Goal: Participate in discussion: Engage in conversation with other users on a specific topic

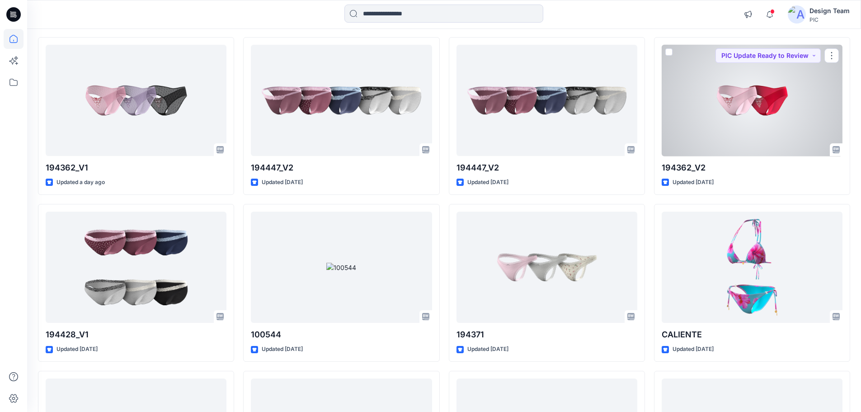
scroll to position [90, 0]
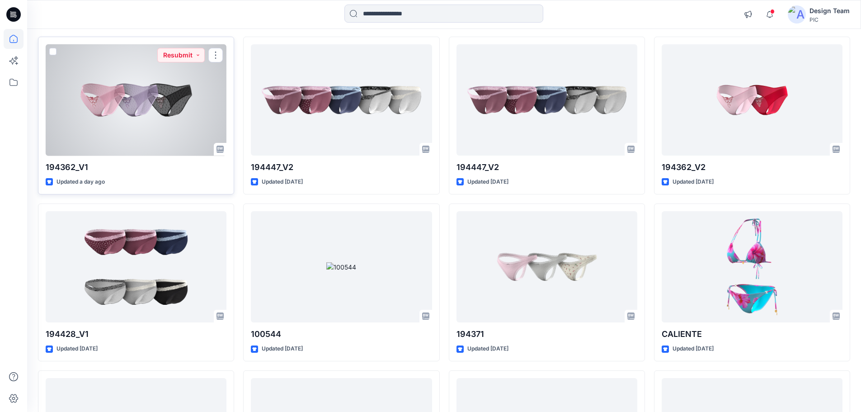
click at [141, 113] on div at bounding box center [136, 100] width 181 height 112
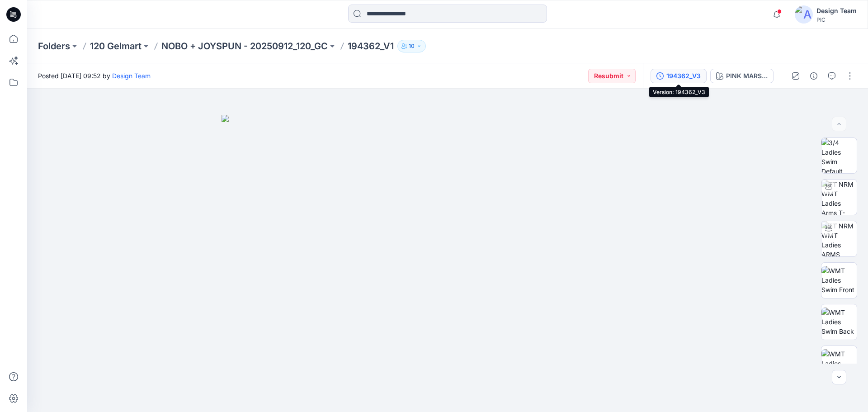
click at [659, 80] on button "194362_V3" at bounding box center [678, 76] width 56 height 14
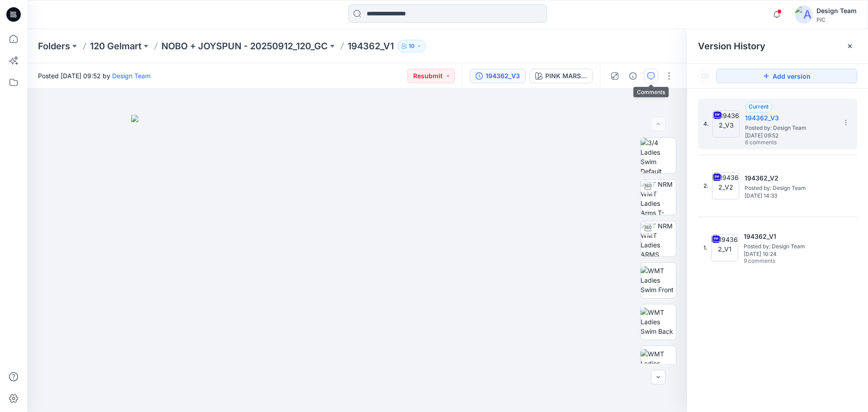
click at [655, 78] on button "button" at bounding box center [650, 76] width 14 height 14
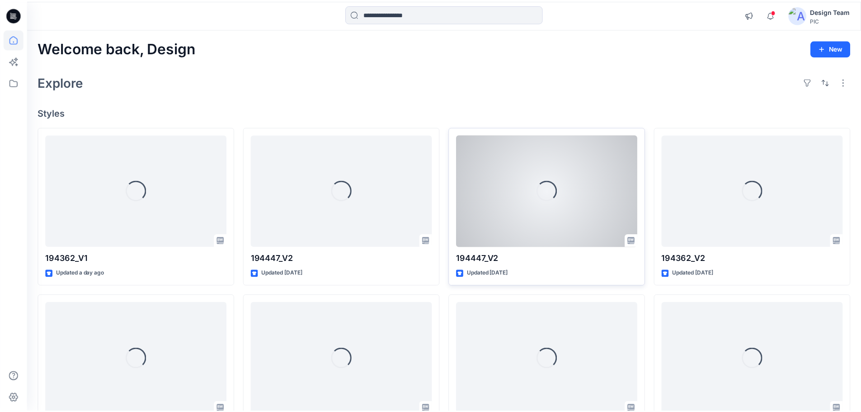
scroll to position [90, 0]
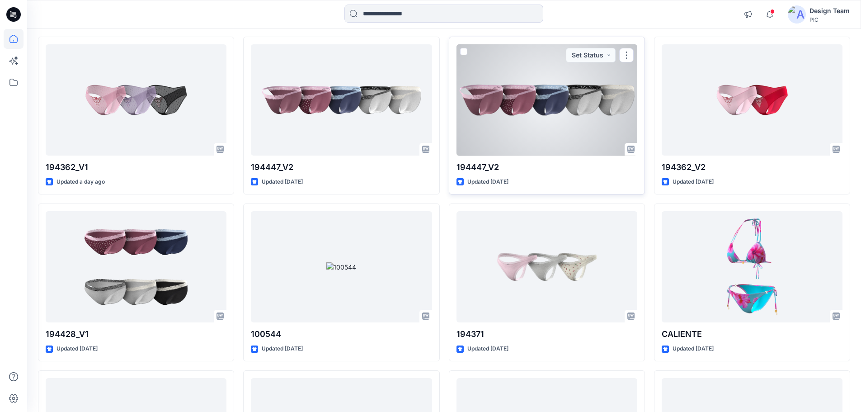
click at [597, 103] on div at bounding box center [546, 100] width 181 height 112
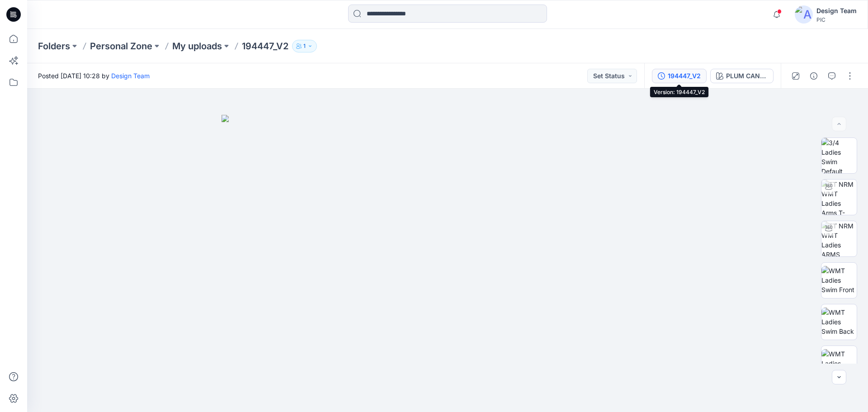
click at [665, 78] on button "194447_V2" at bounding box center [679, 76] width 55 height 14
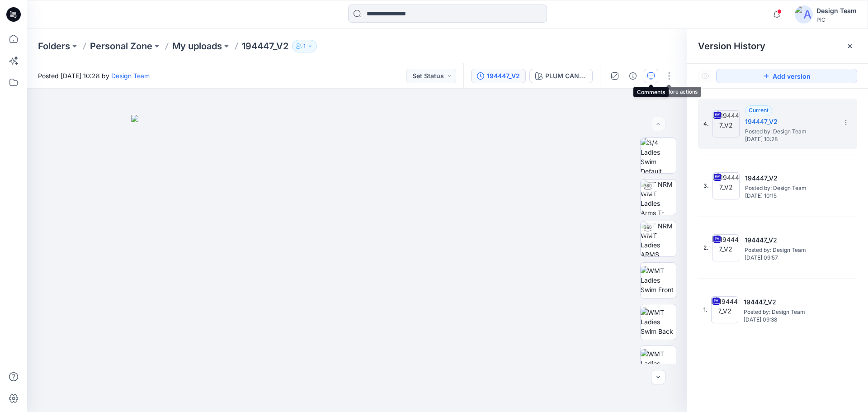
click at [649, 74] on icon "button" at bounding box center [650, 75] width 7 height 7
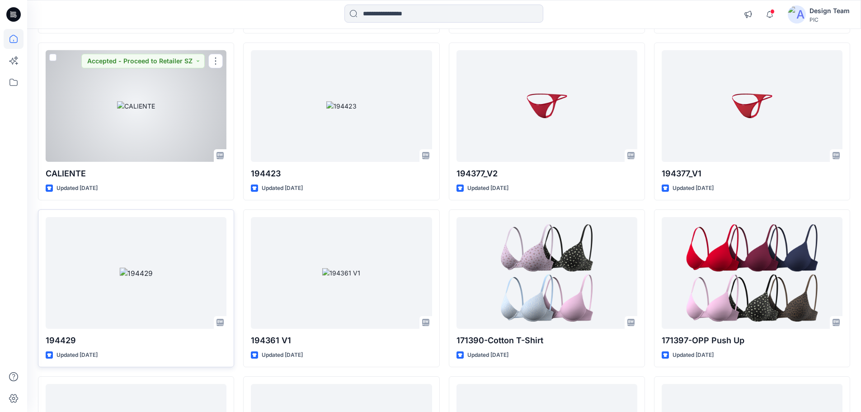
scroll to position [431, 0]
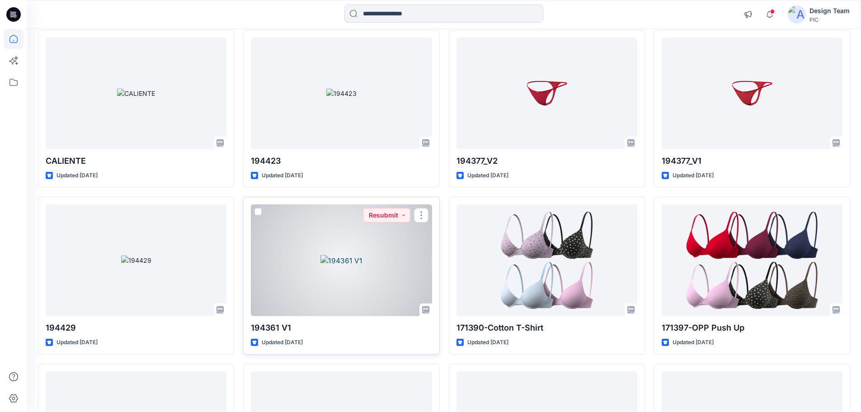
click at [385, 232] on div at bounding box center [341, 260] width 181 height 112
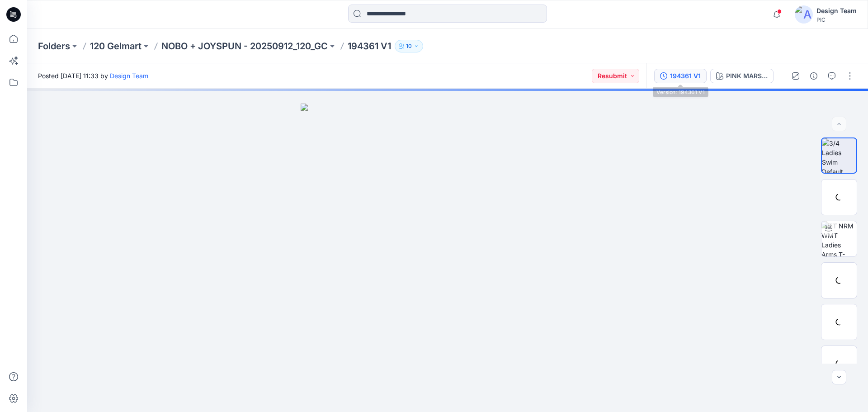
click at [672, 76] on div "194361 V1" at bounding box center [685, 76] width 31 height 10
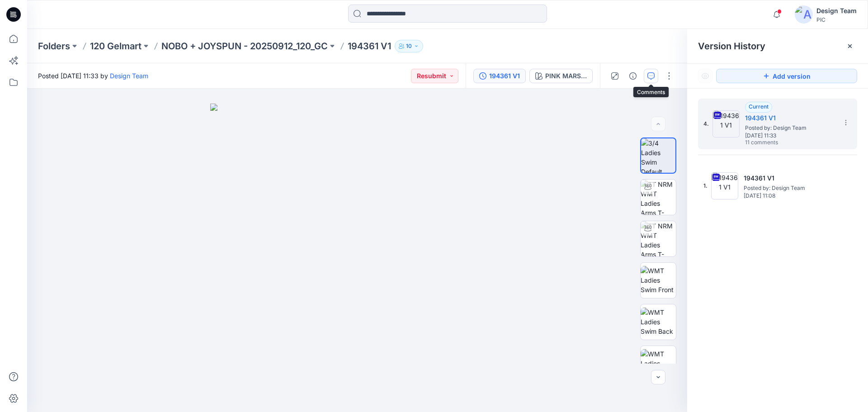
click at [648, 77] on icon "button" at bounding box center [650, 75] width 7 height 7
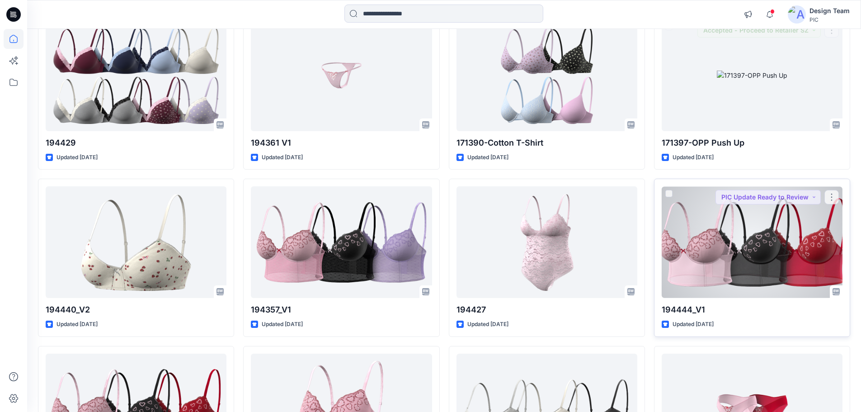
scroll to position [633, 0]
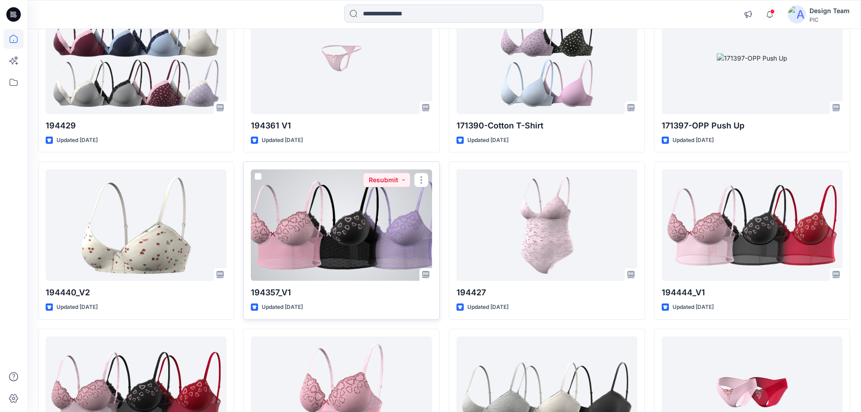
click at [354, 242] on div at bounding box center [341, 225] width 181 height 112
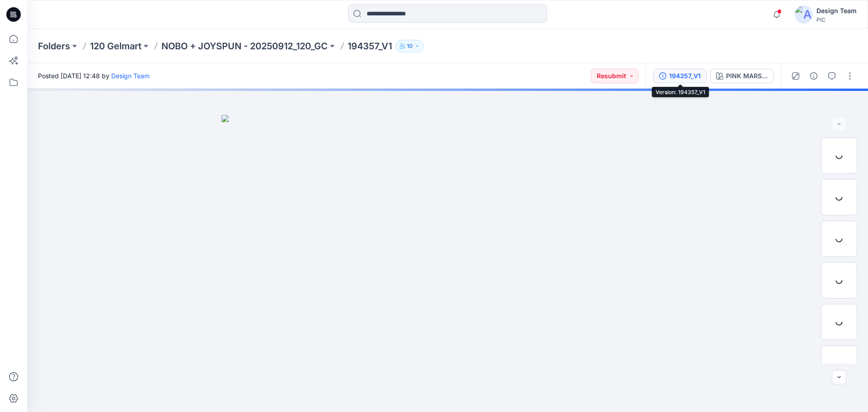
click at [685, 82] on button "194357_V1" at bounding box center [679, 76] width 53 height 14
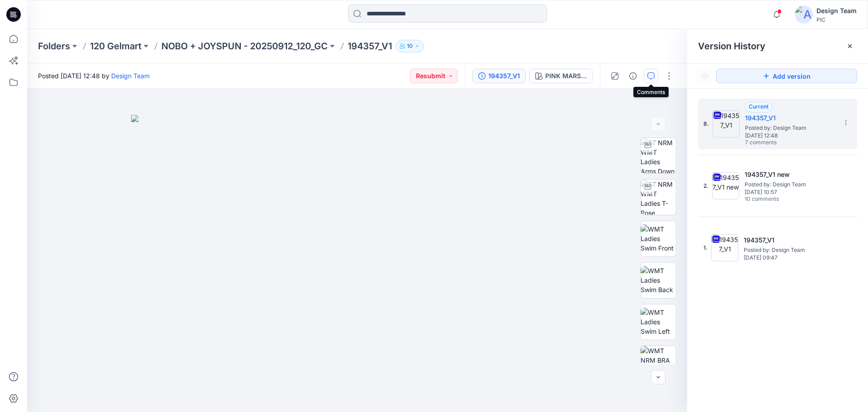
click at [653, 78] on icon "button" at bounding box center [650, 75] width 7 height 7
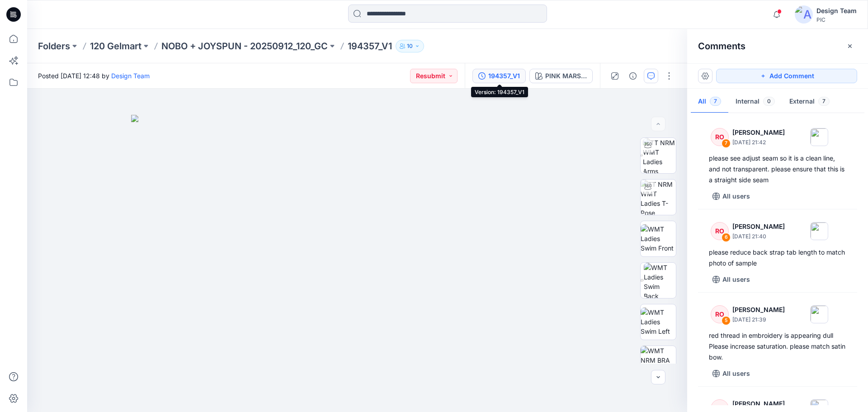
click at [485, 79] on icon "button" at bounding box center [481, 75] width 7 height 7
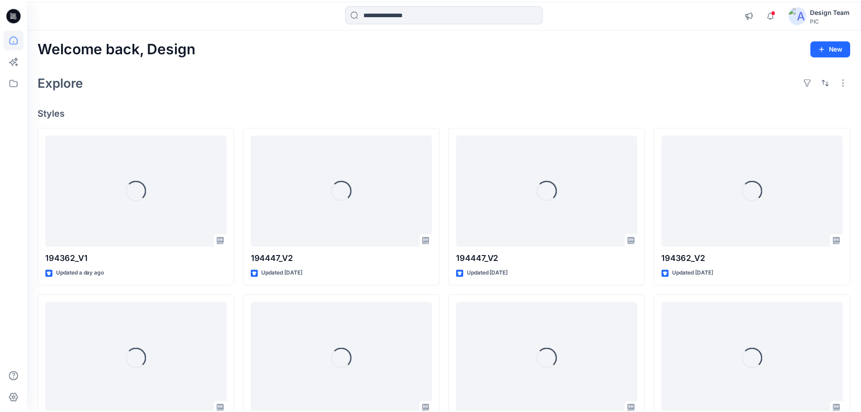
scroll to position [633, 0]
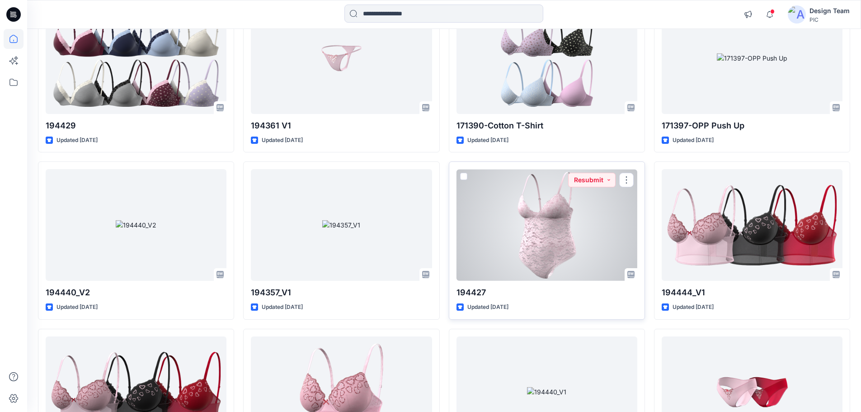
click at [570, 274] on div at bounding box center [546, 225] width 181 height 112
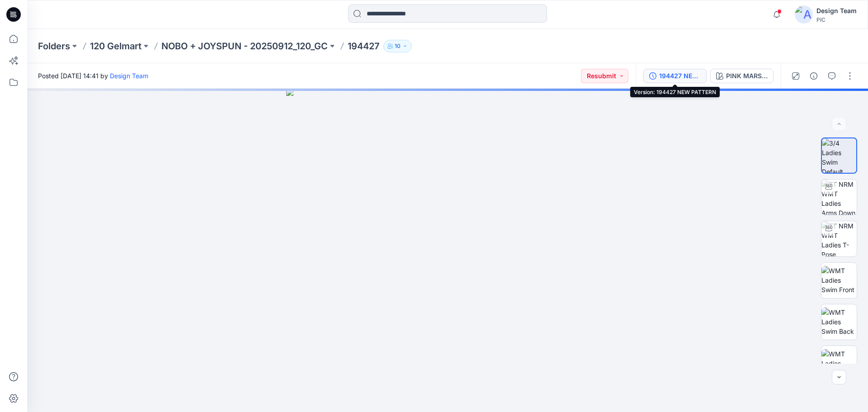
click at [689, 82] on button "194427 NEW PATTERN" at bounding box center [674, 76] width 63 height 14
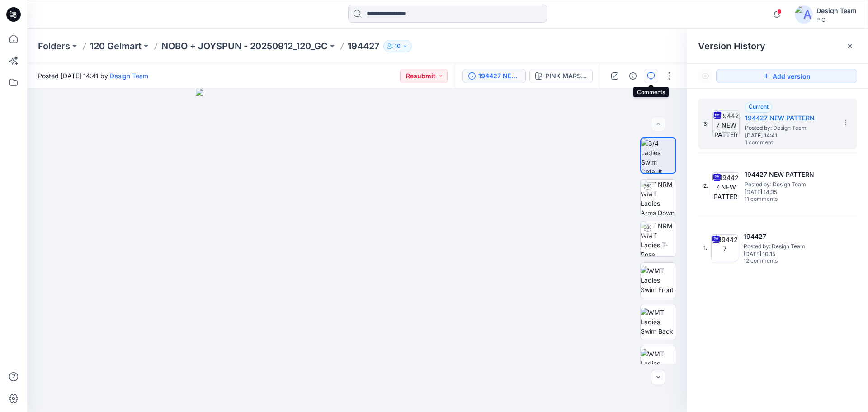
click at [657, 78] on button "button" at bounding box center [650, 76] width 14 height 14
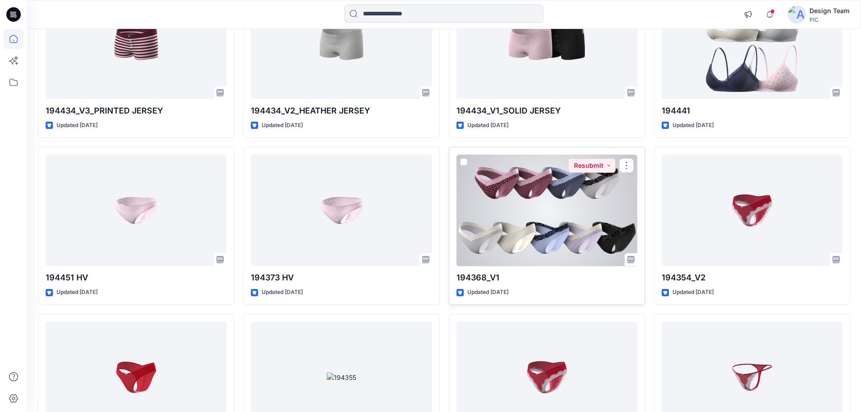
scroll to position [1835, 0]
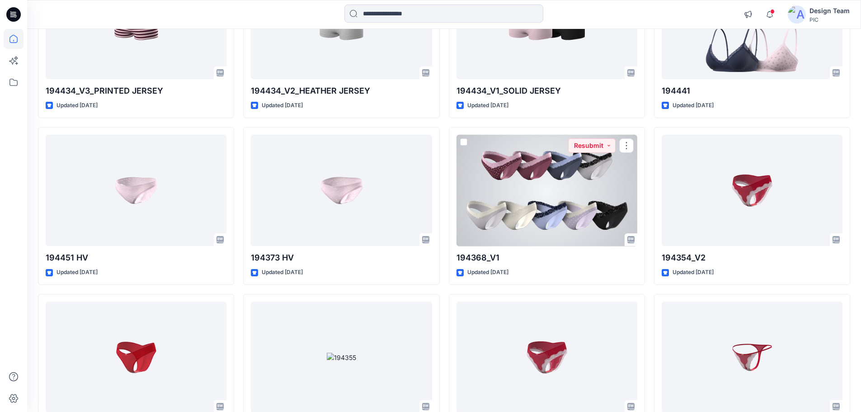
click at [557, 193] on div at bounding box center [546, 191] width 181 height 112
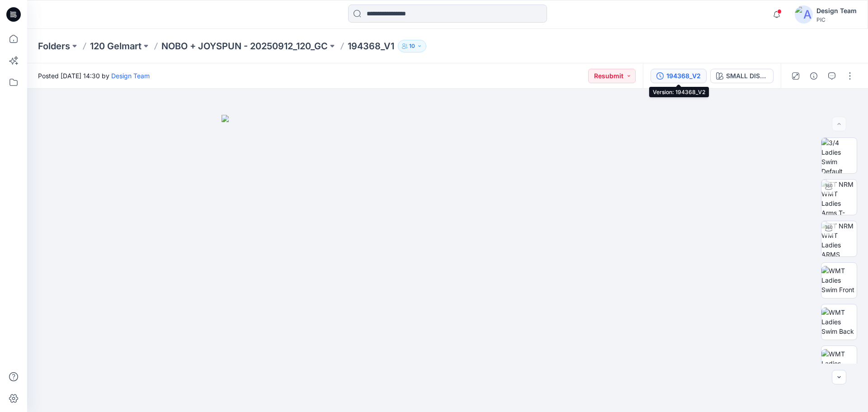
click at [678, 77] on div "194368_V2" at bounding box center [683, 76] width 34 height 10
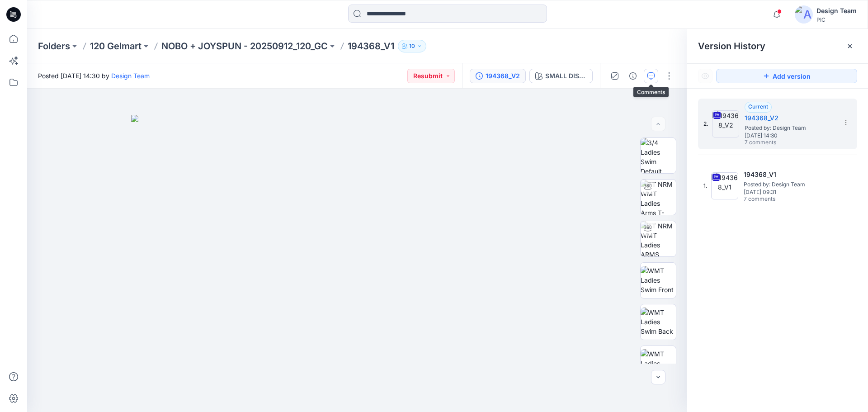
drag, startPoint x: 646, startPoint y: 73, endPoint x: 653, endPoint y: 75, distance: 6.5
click at [647, 74] on button "button" at bounding box center [650, 76] width 14 height 14
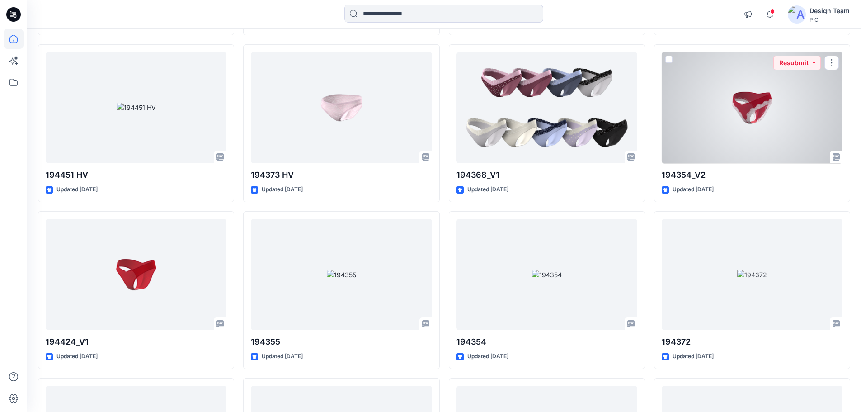
scroll to position [1925, 0]
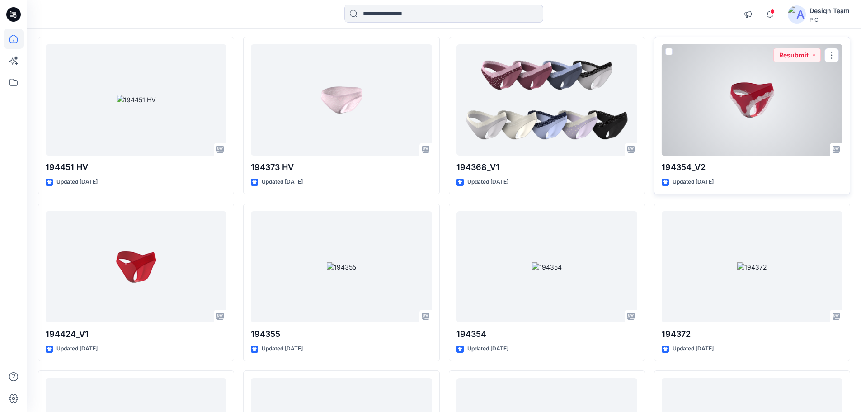
click at [750, 141] on div at bounding box center [752, 100] width 181 height 112
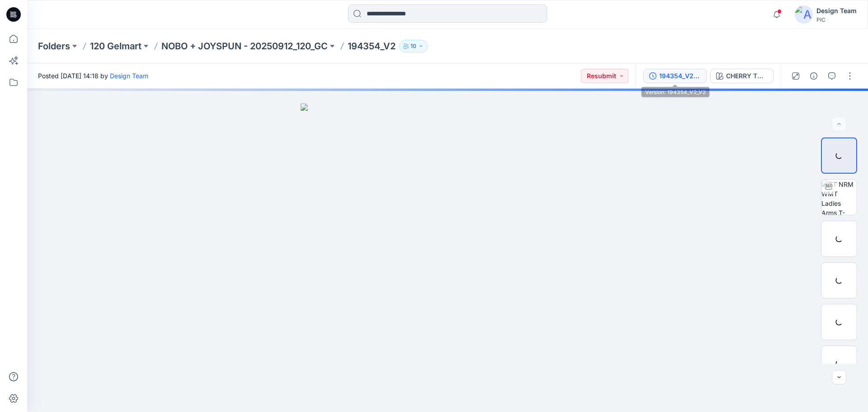
click at [681, 77] on div "194354_V2_V2" at bounding box center [680, 76] width 42 height 10
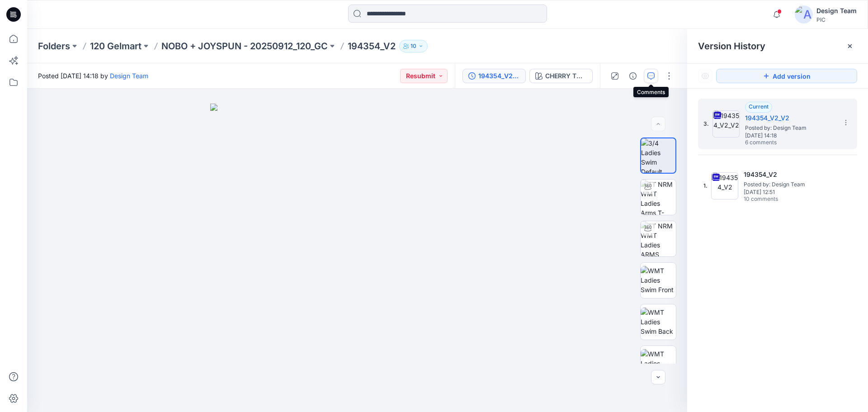
click at [651, 80] on button "button" at bounding box center [650, 76] width 14 height 14
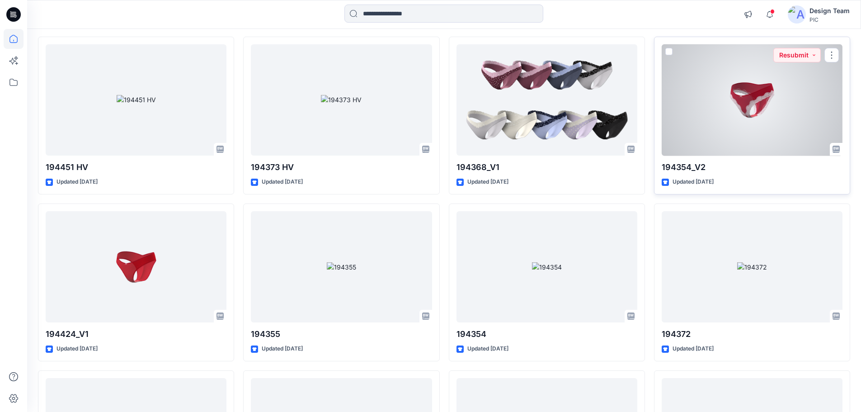
scroll to position [1971, 0]
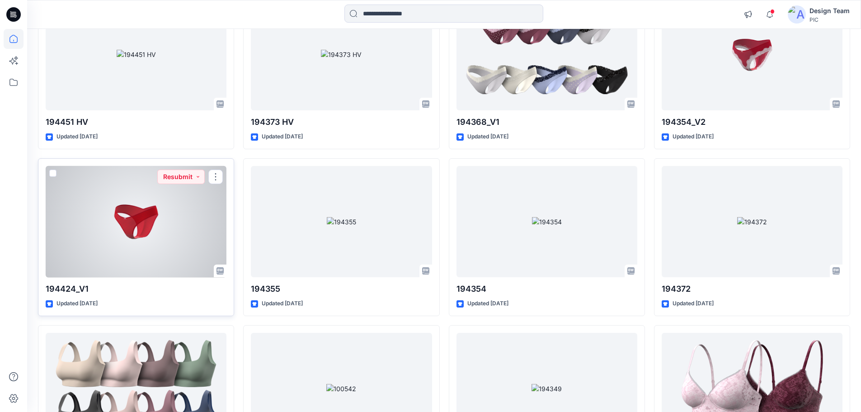
click at [187, 223] on div at bounding box center [136, 222] width 181 height 112
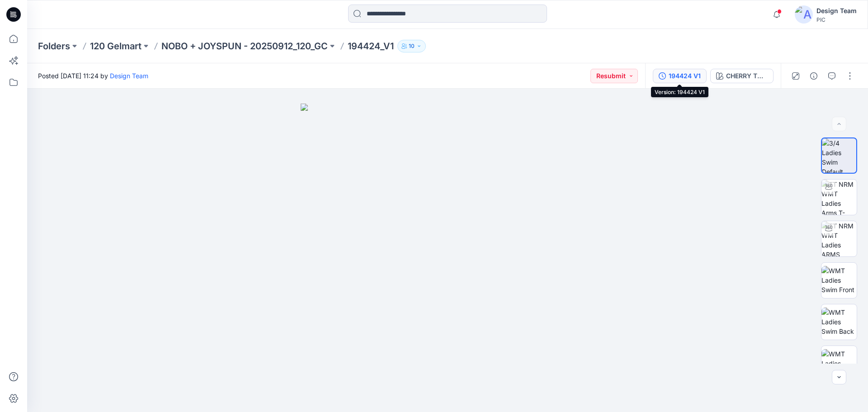
click at [681, 77] on div "194424 V1" at bounding box center [684, 76] width 32 height 10
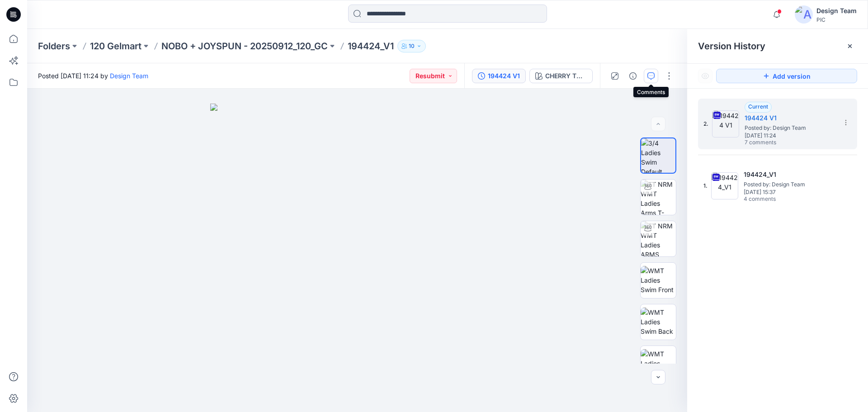
click at [657, 77] on button "button" at bounding box center [650, 76] width 14 height 14
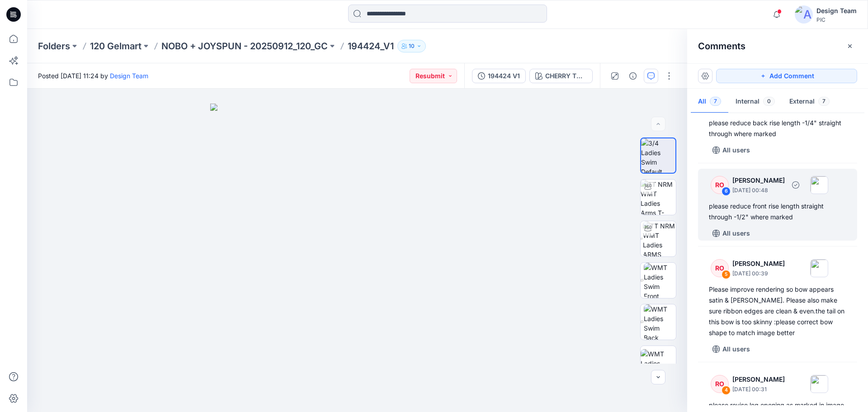
scroll to position [45, 0]
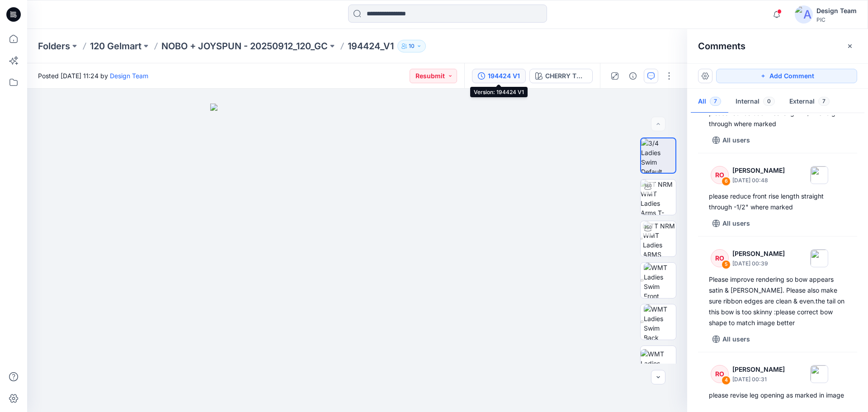
click at [495, 74] on div "194424 V1" at bounding box center [504, 76] width 32 height 10
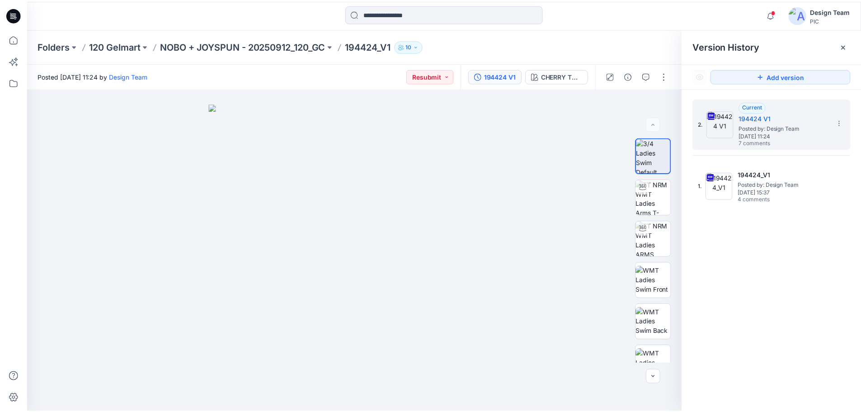
scroll to position [1971, 0]
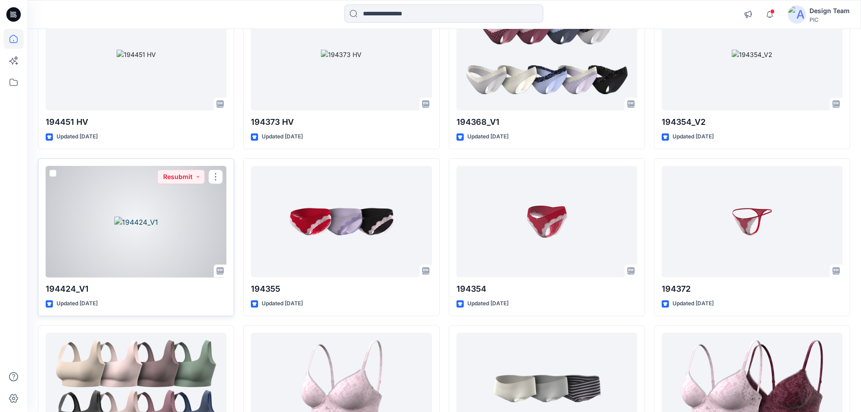
click at [170, 228] on div at bounding box center [136, 222] width 181 height 112
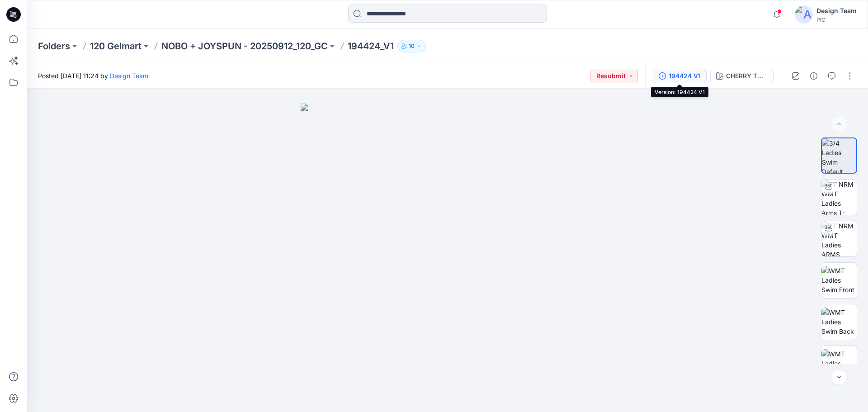
click at [693, 77] on div "194424 V1" at bounding box center [684, 76] width 32 height 10
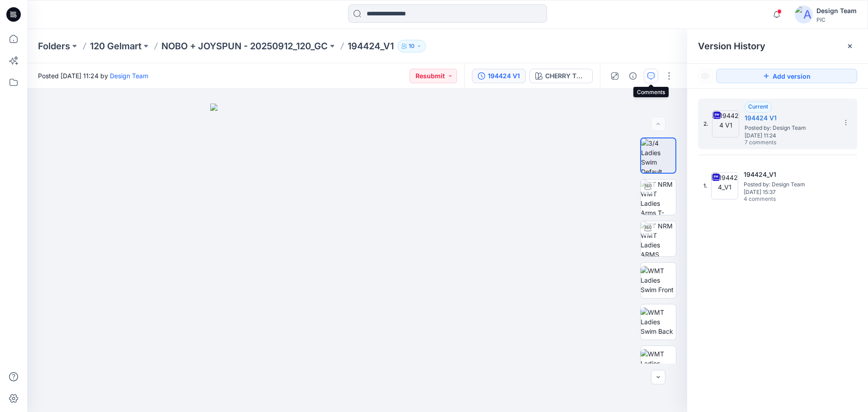
click at [654, 78] on button "button" at bounding box center [650, 76] width 14 height 14
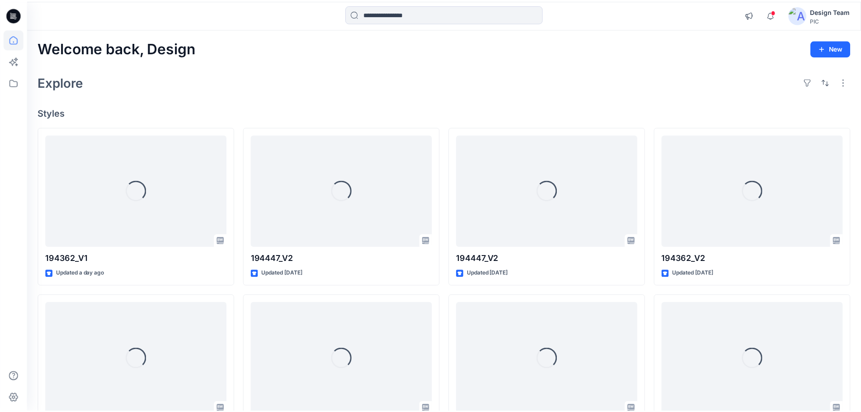
scroll to position [1971, 0]
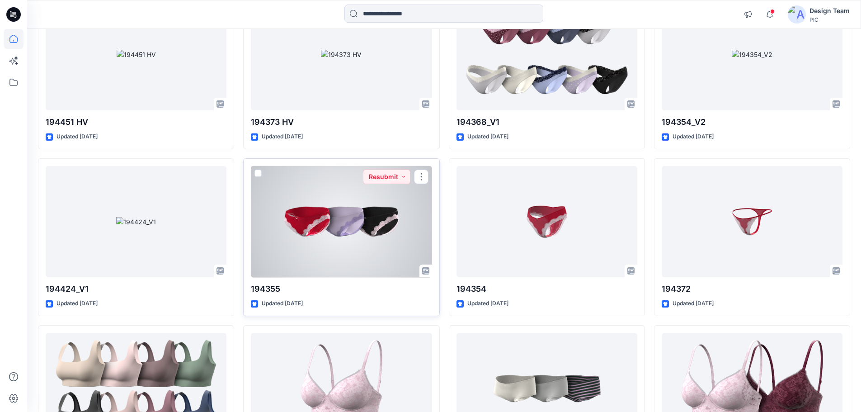
click at [334, 223] on div at bounding box center [341, 222] width 181 height 112
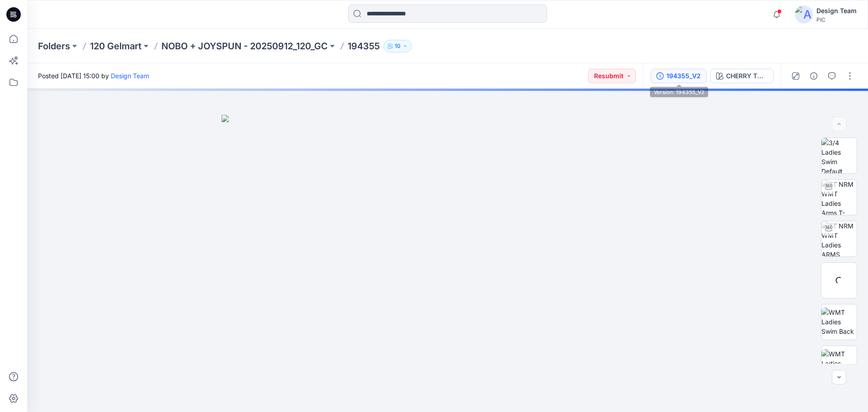
click at [688, 80] on div "194355_V2" at bounding box center [683, 76] width 34 height 10
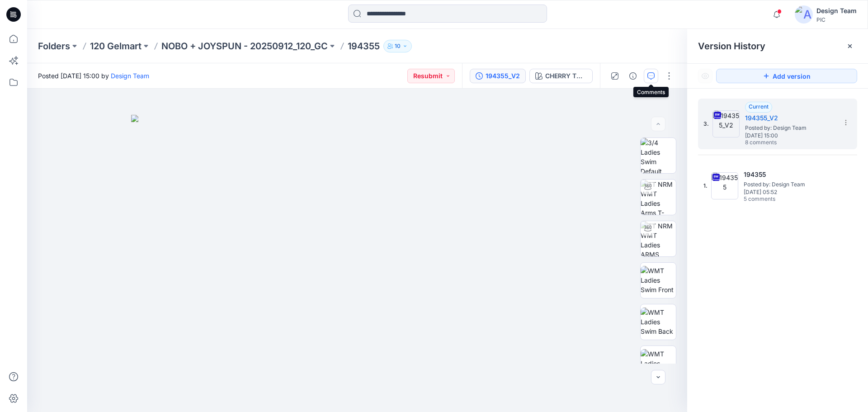
click at [651, 78] on icon "button" at bounding box center [650, 75] width 7 height 7
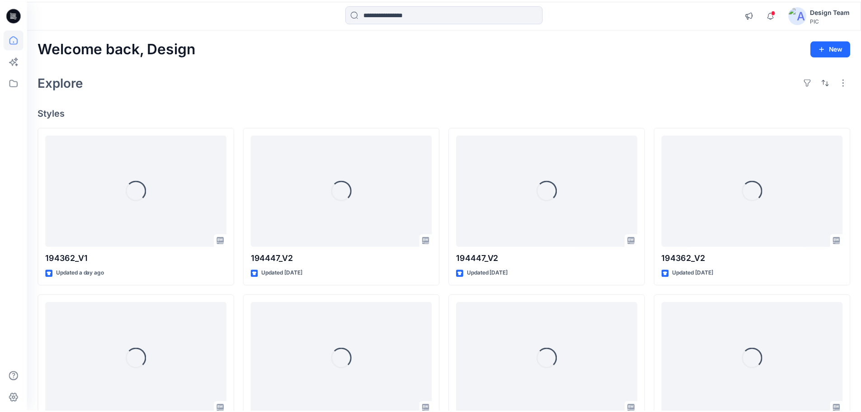
scroll to position [1971, 0]
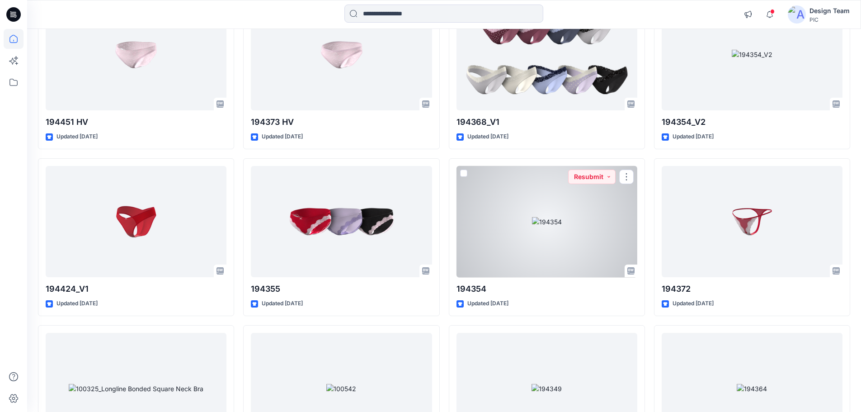
click at [545, 231] on div at bounding box center [546, 222] width 181 height 112
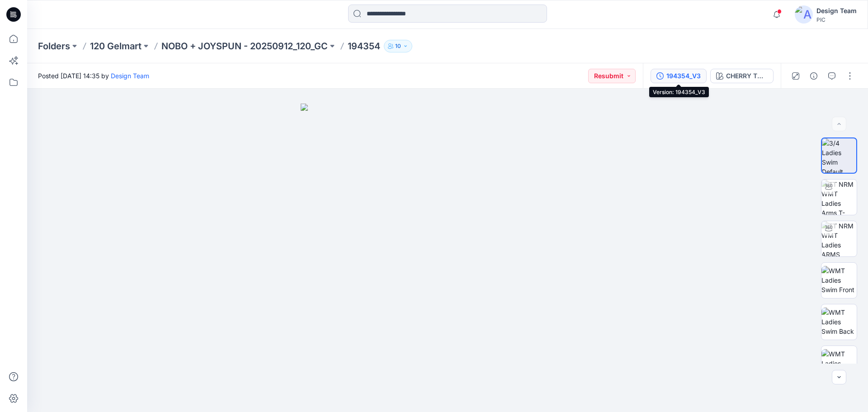
click at [683, 75] on div "194354_V3" at bounding box center [683, 76] width 34 height 10
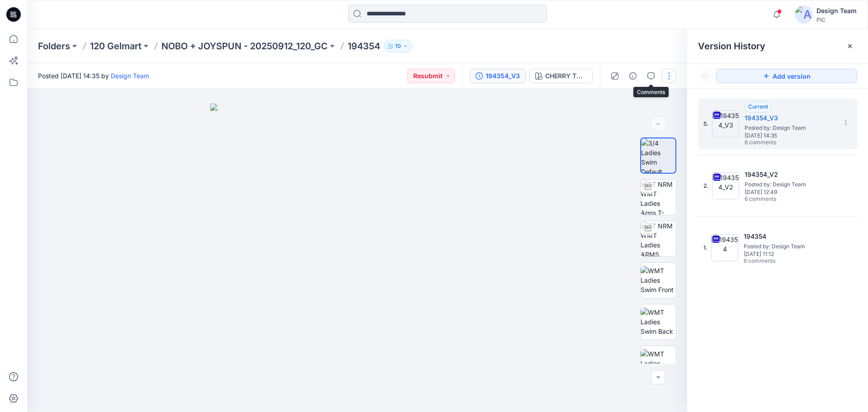
drag, startPoint x: 650, startPoint y: 81, endPoint x: 674, endPoint y: 76, distance: 23.9
click at [651, 81] on button "button" at bounding box center [650, 76] width 14 height 14
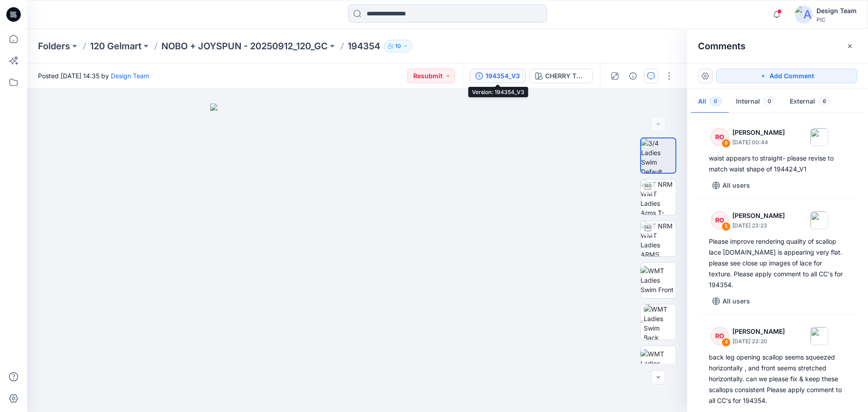
click at [482, 72] on icon "button" at bounding box center [478, 75] width 7 height 7
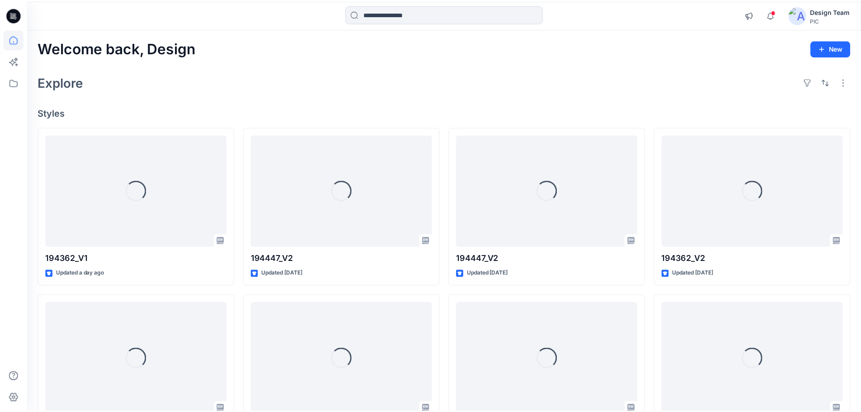
scroll to position [1971, 0]
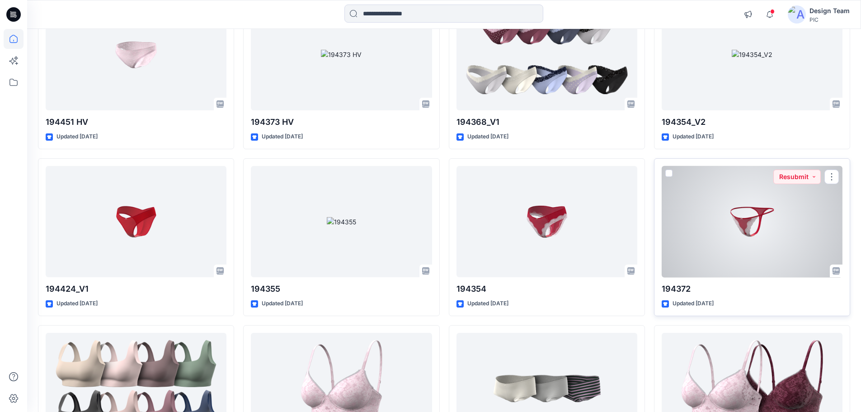
click at [733, 224] on div at bounding box center [752, 222] width 181 height 112
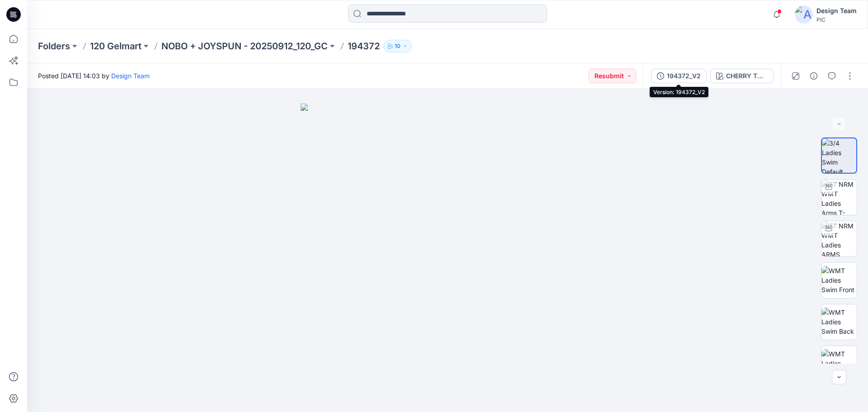
click at [684, 75] on div "194372_V2" at bounding box center [684, 76] width 34 height 10
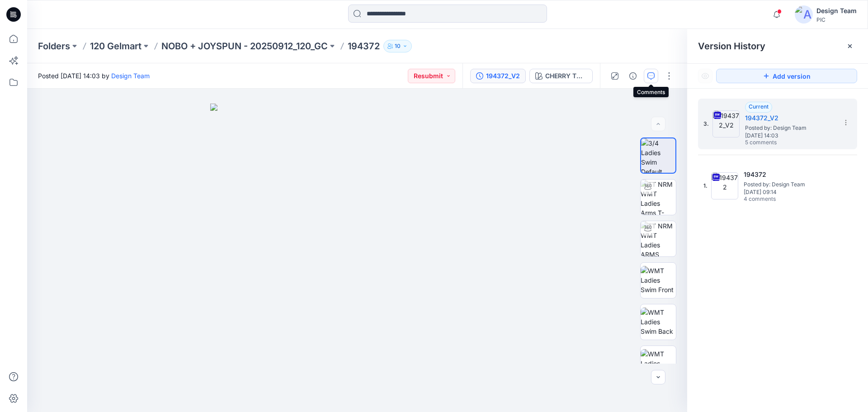
click at [654, 78] on icon "button" at bounding box center [650, 75] width 7 height 7
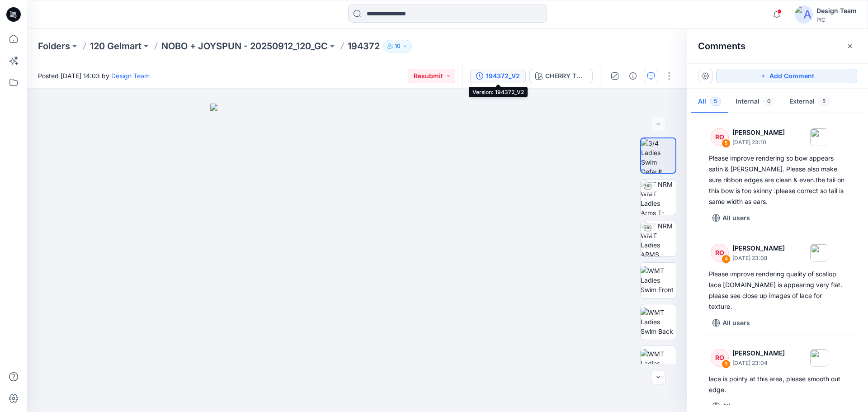
drag, startPoint x: 515, startPoint y: 76, endPoint x: 520, endPoint y: 77, distance: 4.7
click at [516, 76] on div "194372_V2" at bounding box center [503, 76] width 34 height 10
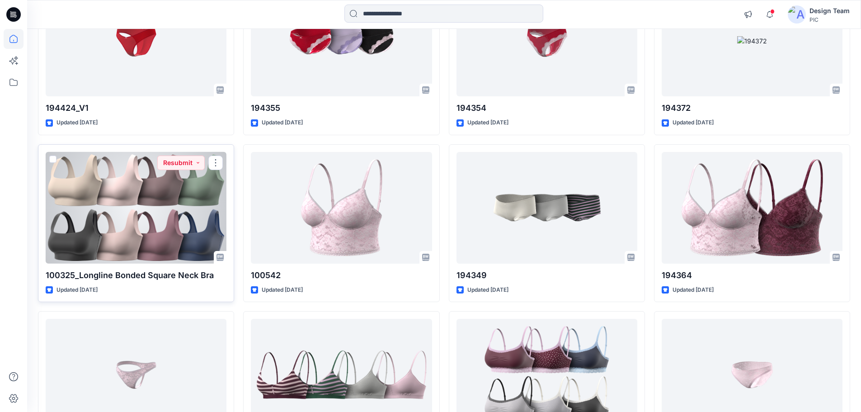
scroll to position [2197, 0]
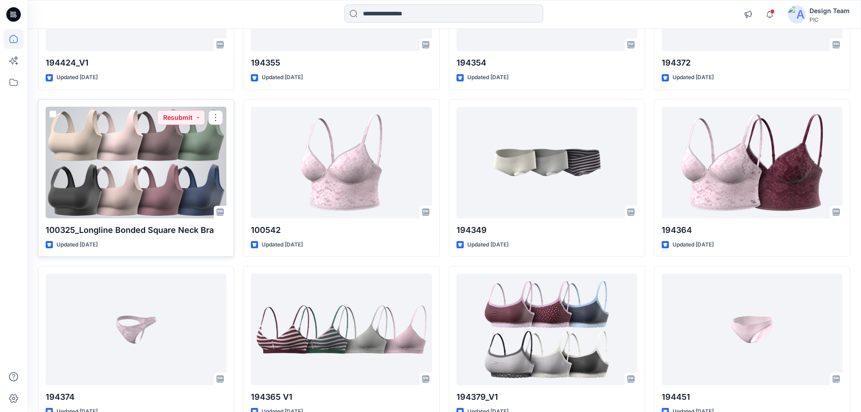
click at [164, 191] on div at bounding box center [136, 163] width 181 height 112
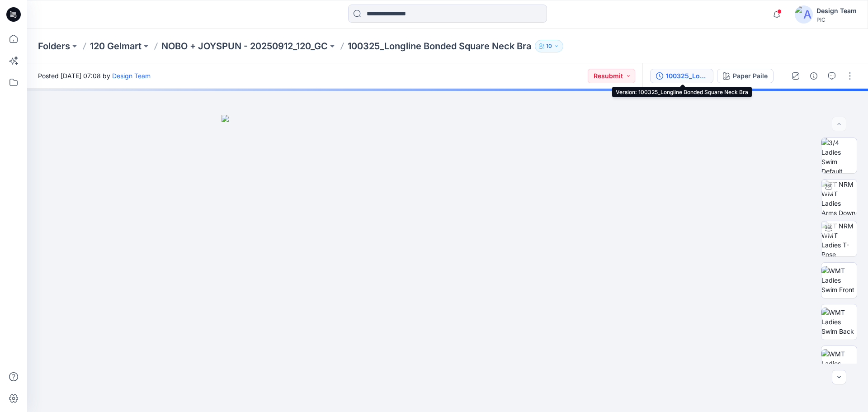
click at [667, 75] on div "100325_Longline Bonded Square Neck Bra" at bounding box center [687, 76] width 42 height 10
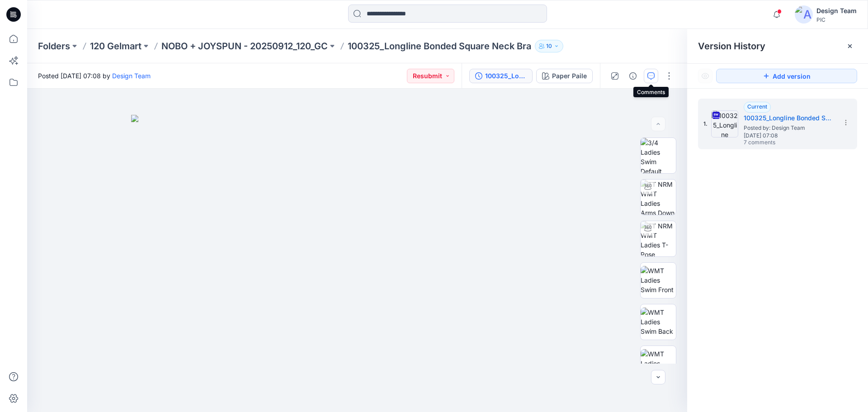
click at [654, 81] on button "button" at bounding box center [650, 76] width 14 height 14
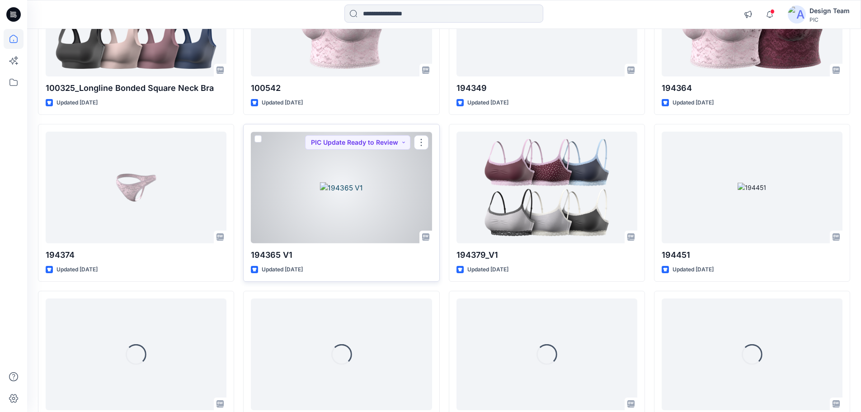
scroll to position [2432, 0]
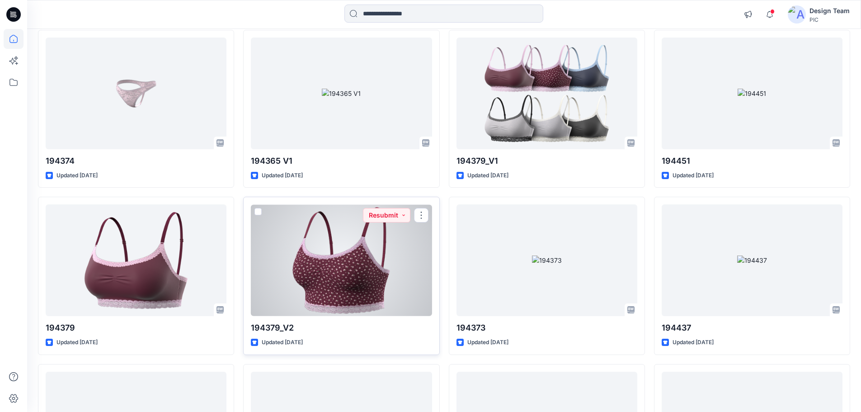
click at [328, 256] on div at bounding box center [341, 260] width 181 height 112
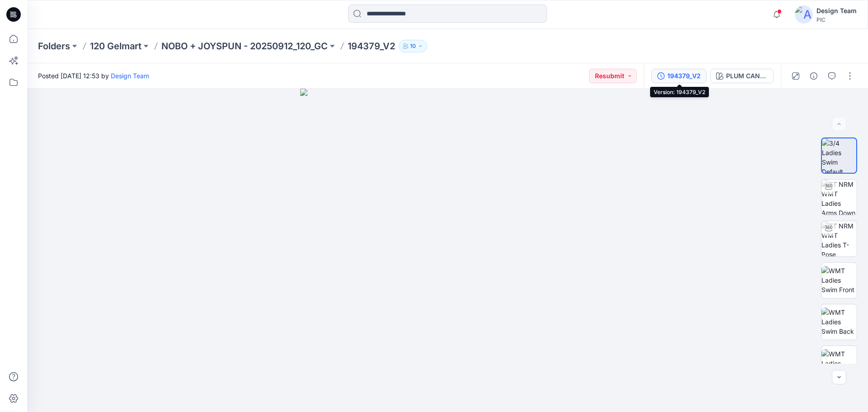
click at [673, 83] on button "194379_V2" at bounding box center [678, 76] width 55 height 14
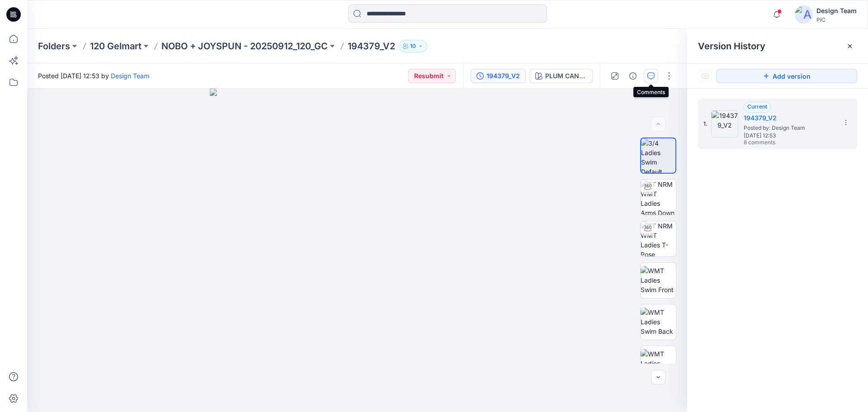
click at [649, 80] on button "button" at bounding box center [650, 76] width 14 height 14
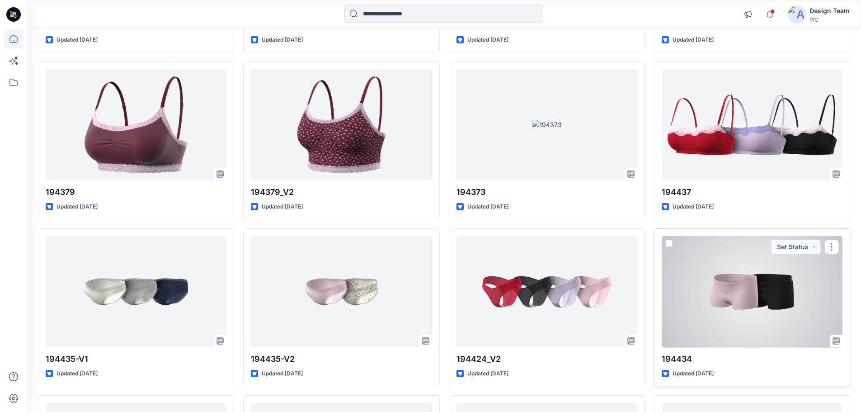
scroll to position [2613, 0]
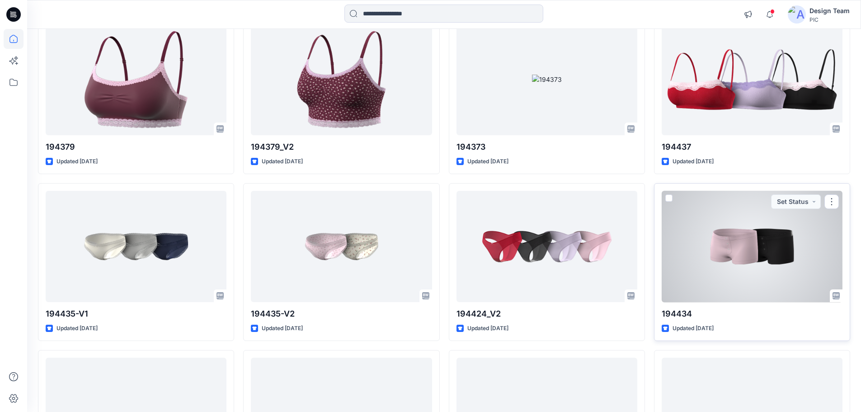
click at [716, 229] on div at bounding box center [752, 247] width 181 height 112
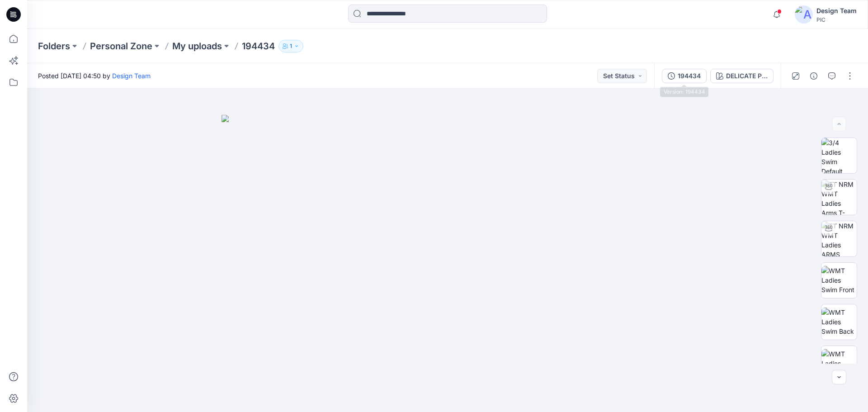
click at [678, 78] on div "194434" at bounding box center [688, 76] width 23 height 10
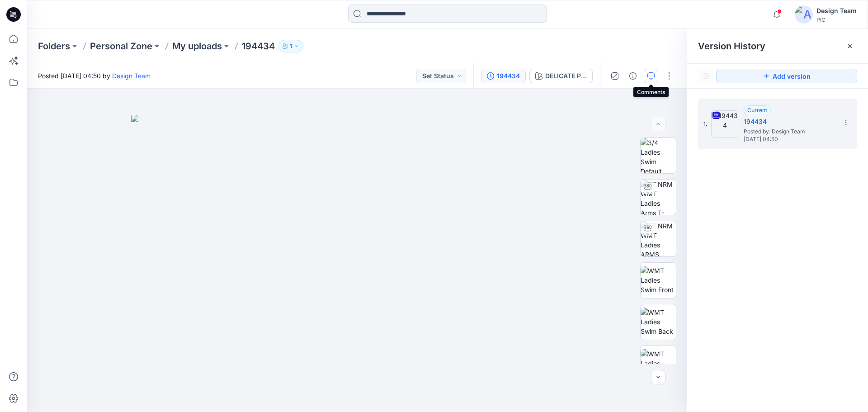
click at [655, 75] on button "button" at bounding box center [650, 76] width 14 height 14
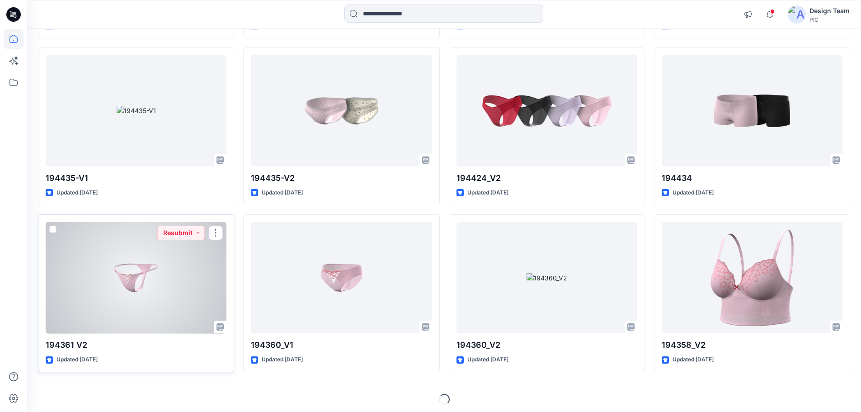
scroll to position [2752, 0]
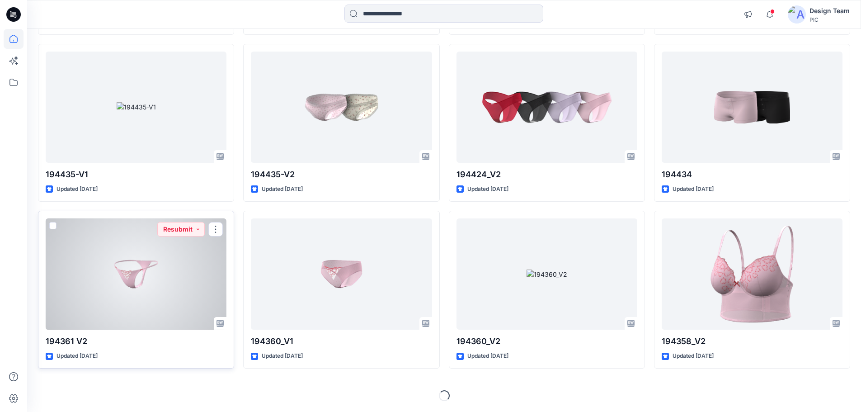
click at [151, 300] on div at bounding box center [136, 274] width 181 height 112
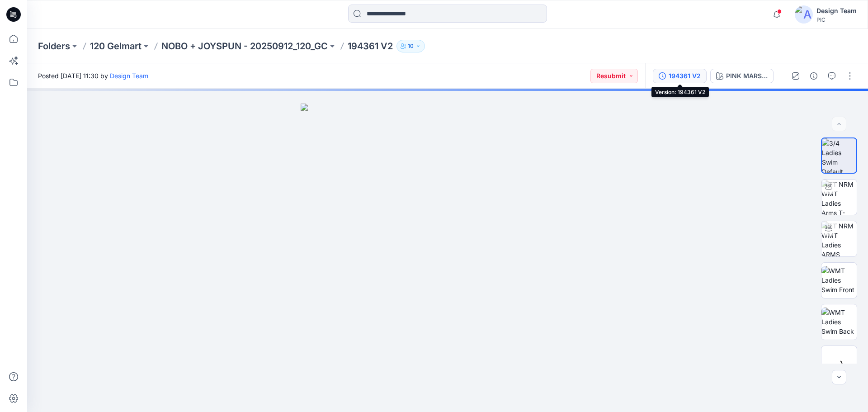
click at [687, 80] on div "194361 V2" at bounding box center [684, 76] width 32 height 10
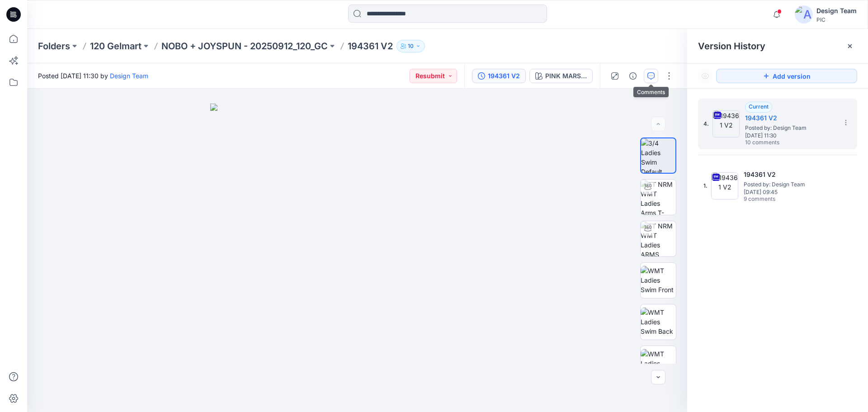
click at [648, 79] on icon "button" at bounding box center [650, 75] width 7 height 7
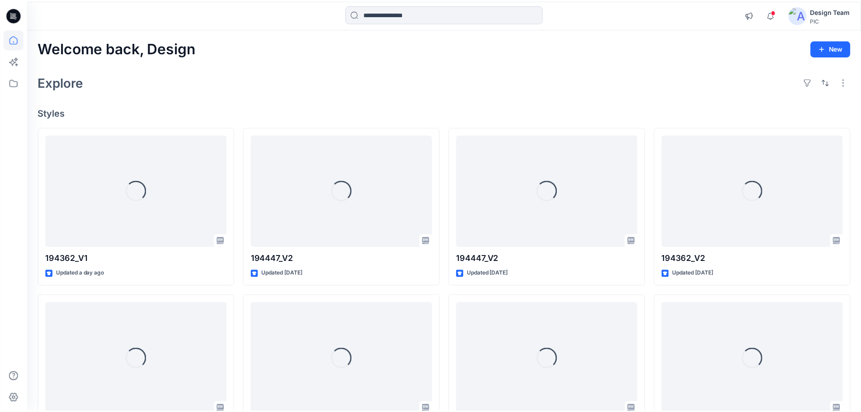
scroll to position [2752, 0]
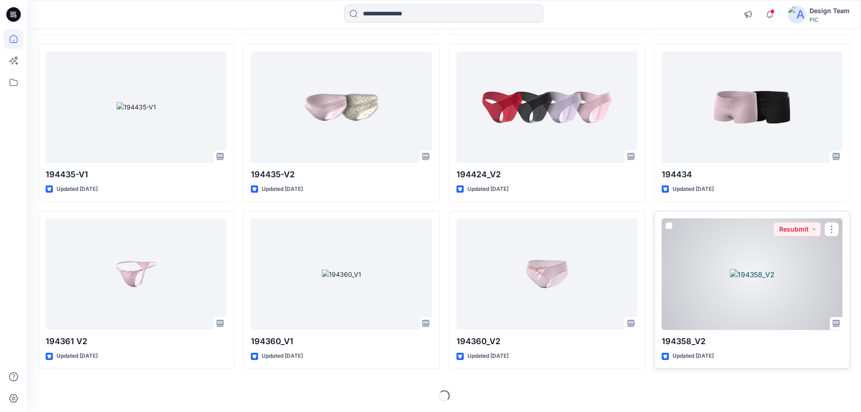
click at [726, 263] on div at bounding box center [752, 274] width 181 height 112
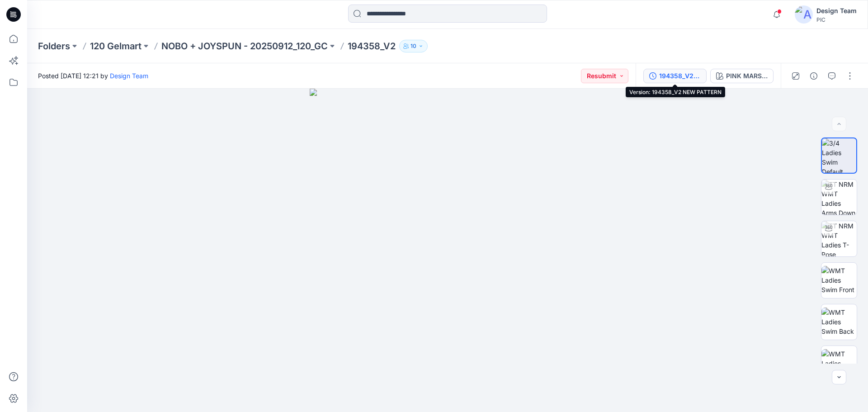
click at [672, 80] on div "194358_V2 NEW PATTERN" at bounding box center [680, 76] width 42 height 10
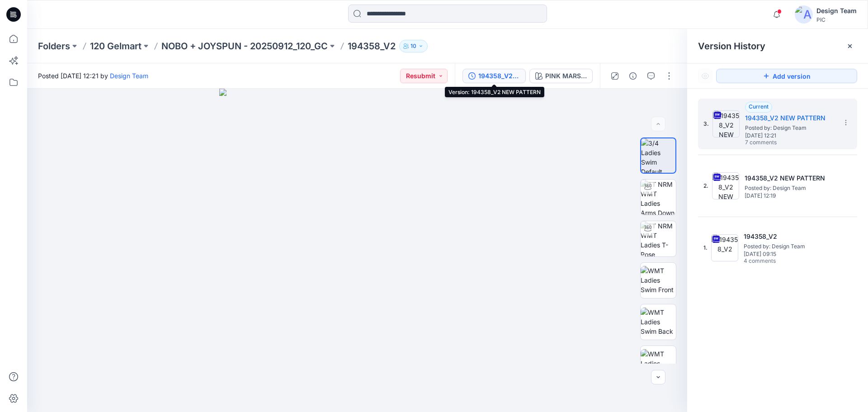
click at [499, 74] on div "194358_V2 NEW PATTERN" at bounding box center [499, 76] width 42 height 10
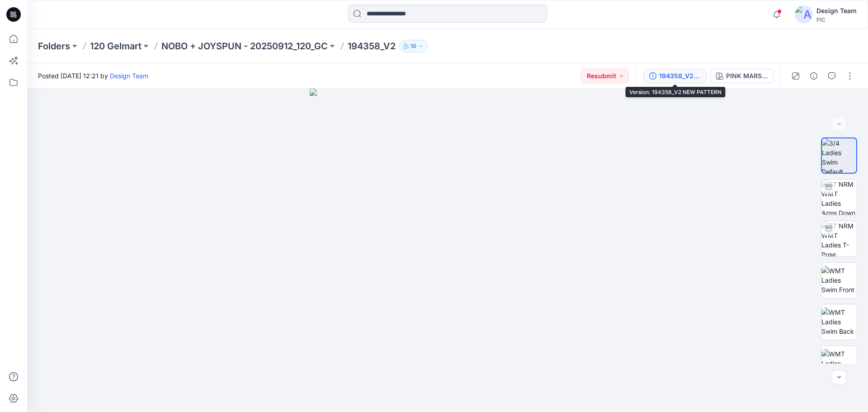
click at [669, 76] on div "194358_V2 NEW PATTERN" at bounding box center [680, 76] width 42 height 10
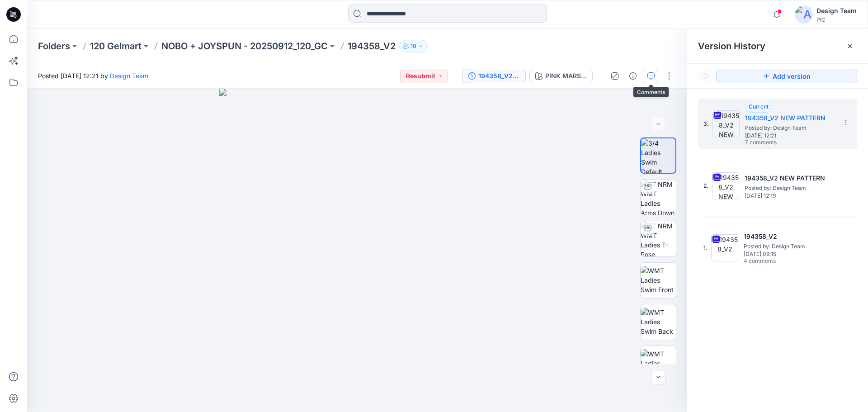
click at [647, 79] on button "button" at bounding box center [650, 76] width 14 height 14
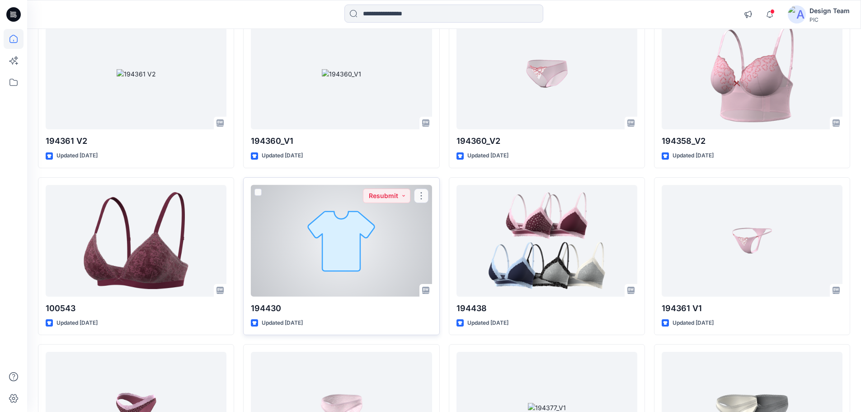
scroll to position [2978, 0]
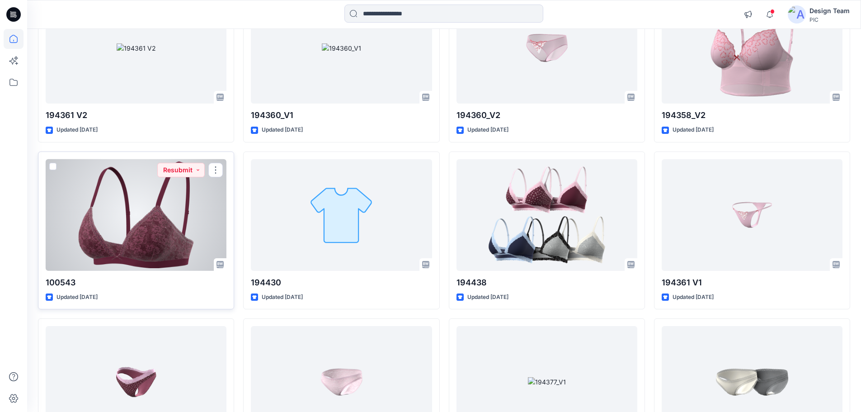
click at [137, 252] on div at bounding box center [136, 215] width 181 height 112
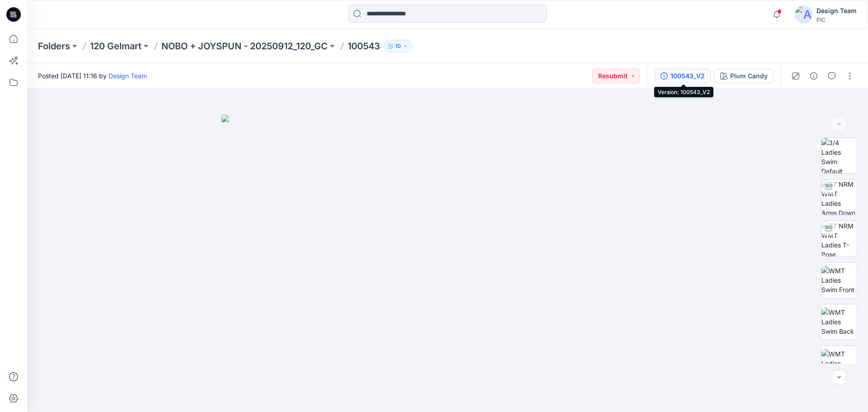
click at [680, 76] on div "100543_V2" at bounding box center [687, 76] width 34 height 10
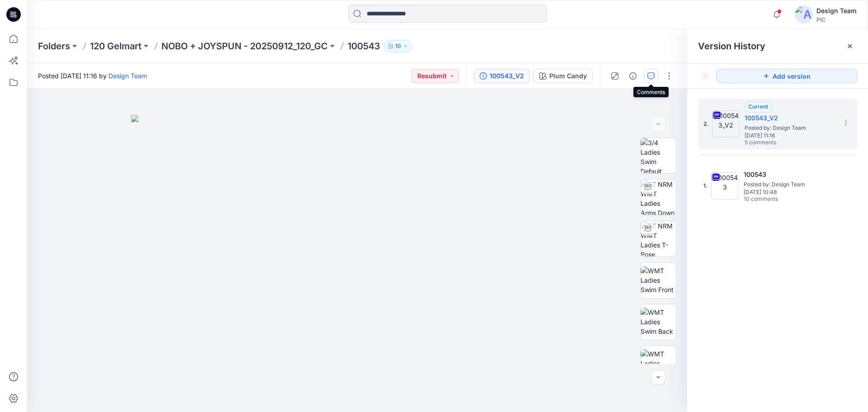
click at [651, 78] on icon "button" at bounding box center [650, 75] width 7 height 7
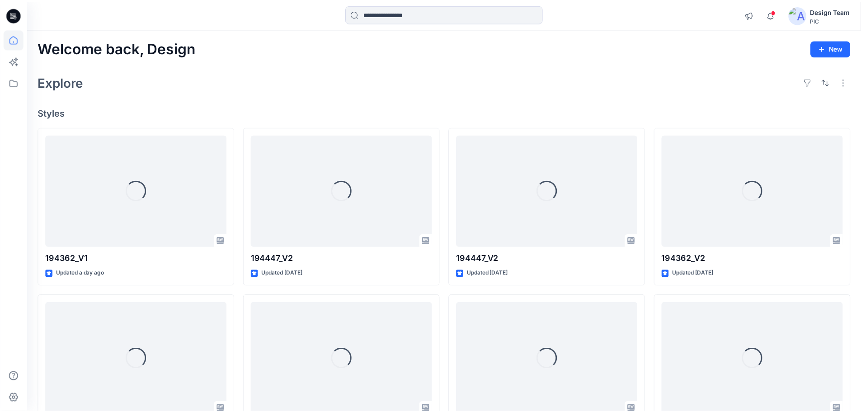
scroll to position [2978, 0]
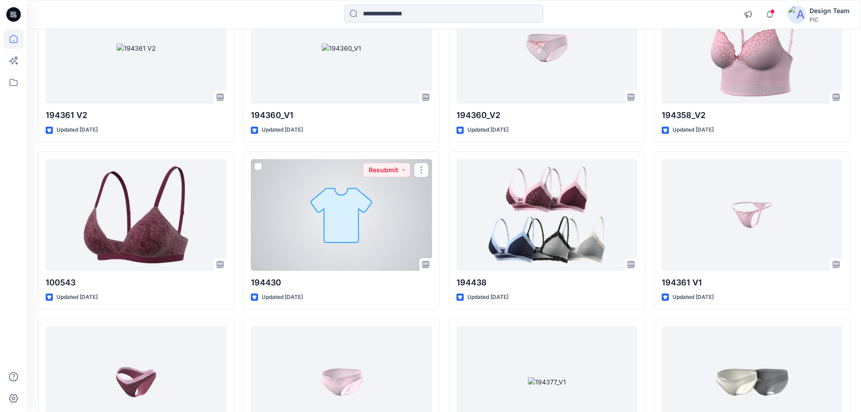
click at [314, 226] on div at bounding box center [341, 215] width 181 height 112
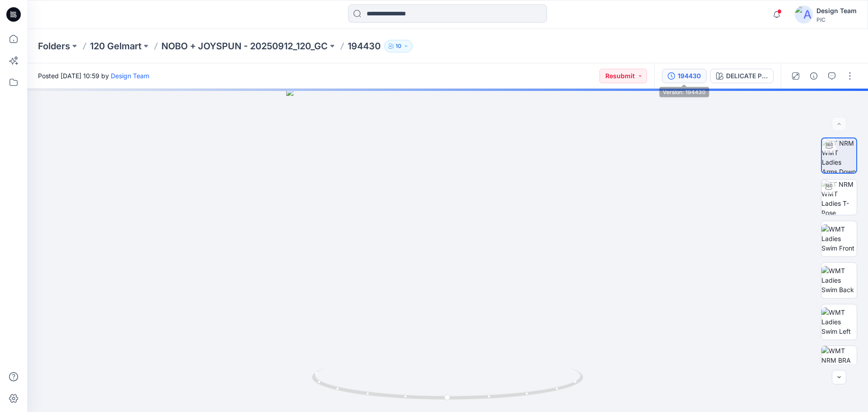
click at [671, 75] on icon "button" at bounding box center [672, 75] width 2 height 3
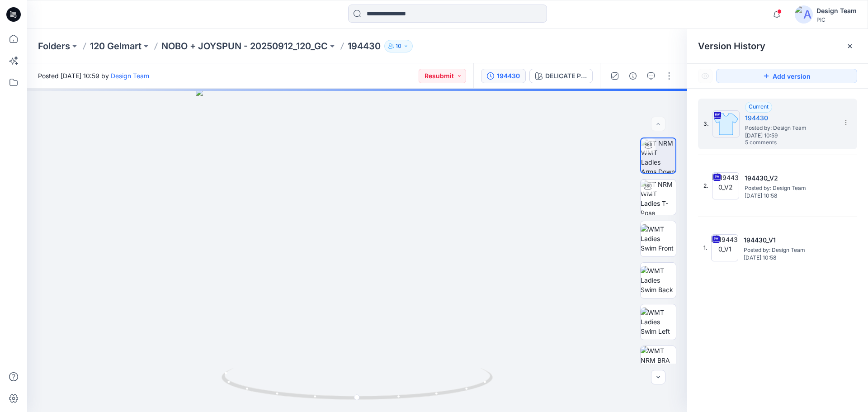
click at [642, 76] on div at bounding box center [642, 75] width 84 height 25
click at [649, 77] on icon "button" at bounding box center [650, 75] width 7 height 7
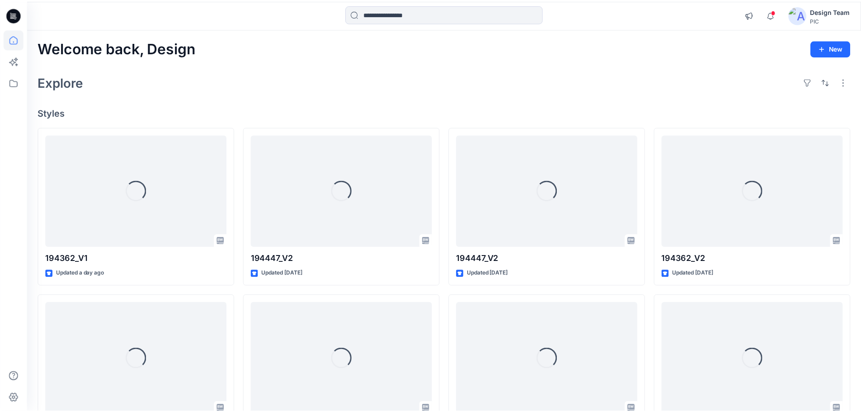
scroll to position [2978, 0]
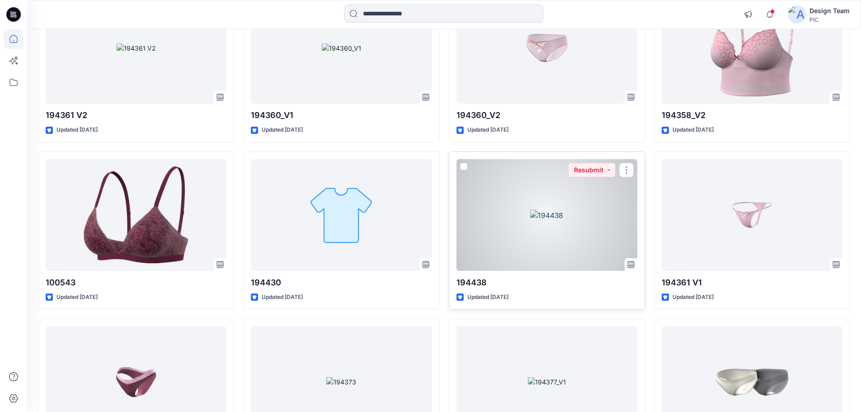
click at [567, 219] on div at bounding box center [546, 215] width 181 height 112
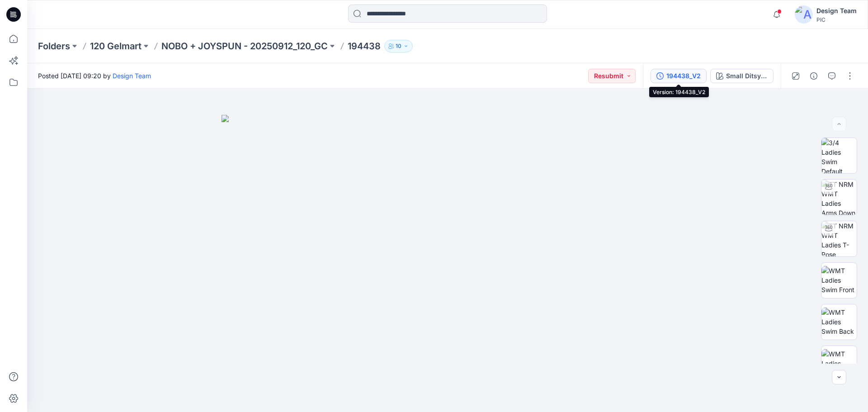
click at [664, 78] on button "194438_V2" at bounding box center [678, 76] width 56 height 14
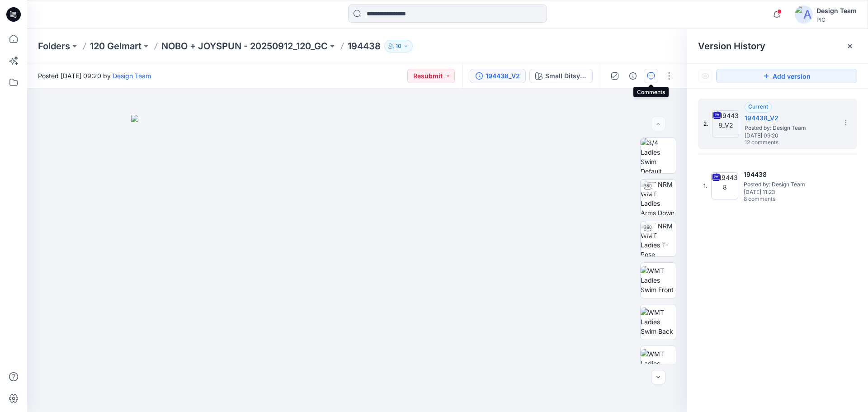
click at [651, 71] on button "button" at bounding box center [650, 76] width 14 height 14
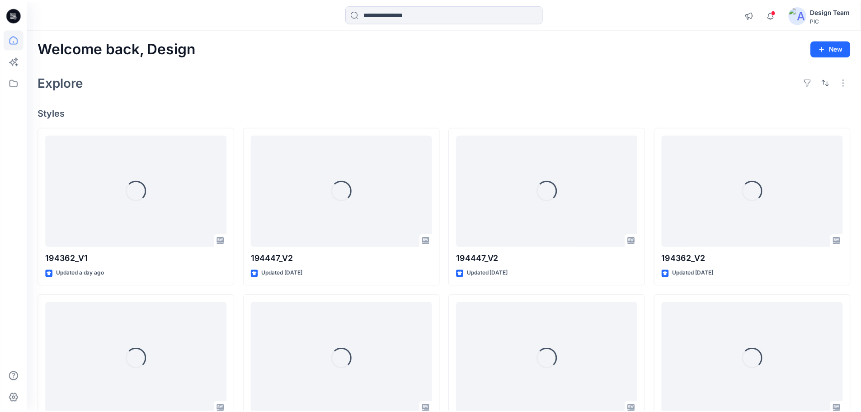
scroll to position [2978, 0]
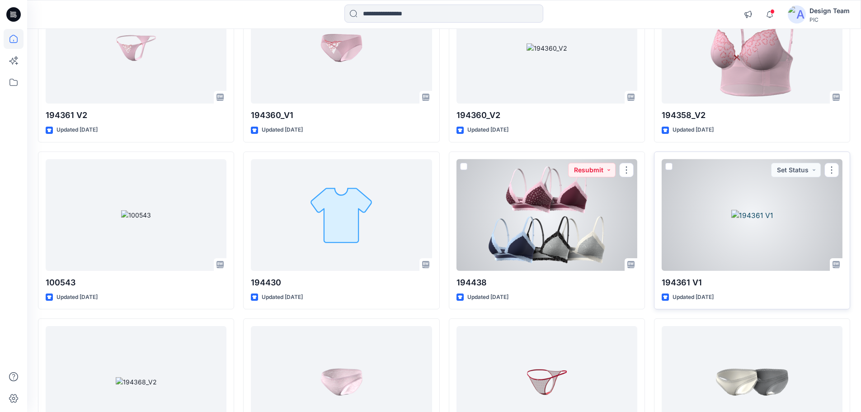
click at [729, 226] on div at bounding box center [752, 215] width 181 height 112
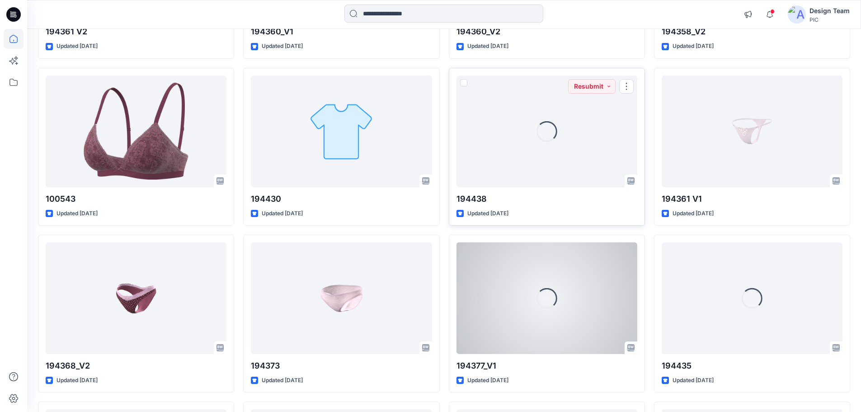
scroll to position [3114, 0]
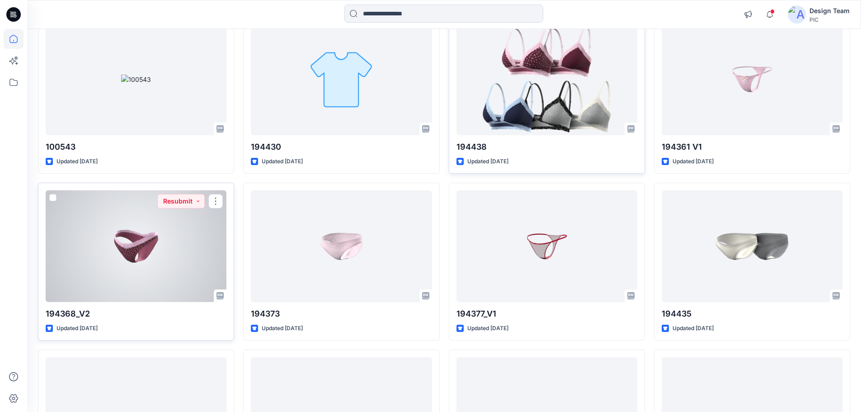
click at [144, 285] on div at bounding box center [136, 246] width 181 height 112
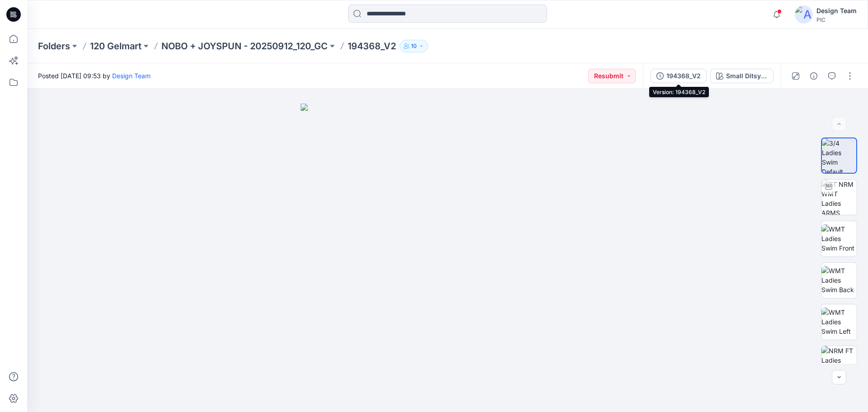
drag, startPoint x: 682, startPoint y: 79, endPoint x: 681, endPoint y: 85, distance: 6.1
click at [683, 79] on div "194368_V2" at bounding box center [683, 76] width 34 height 10
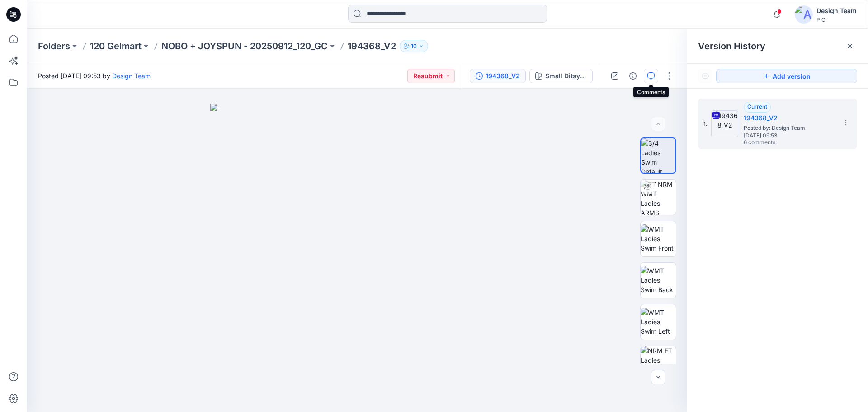
click at [655, 76] on button "button" at bounding box center [650, 76] width 14 height 14
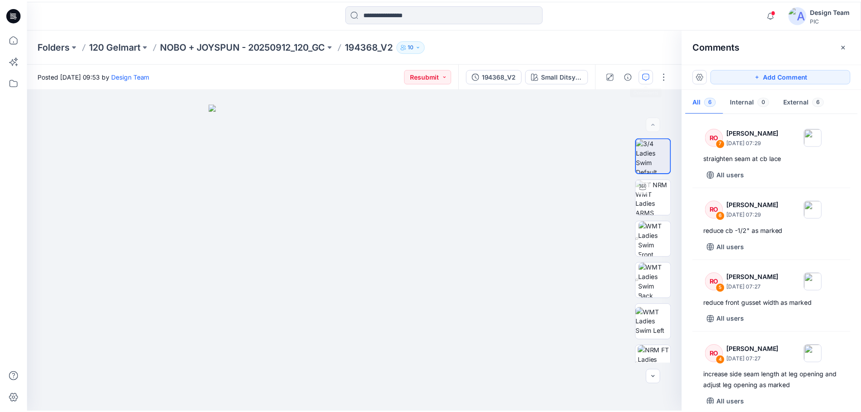
scroll to position [3114, 0]
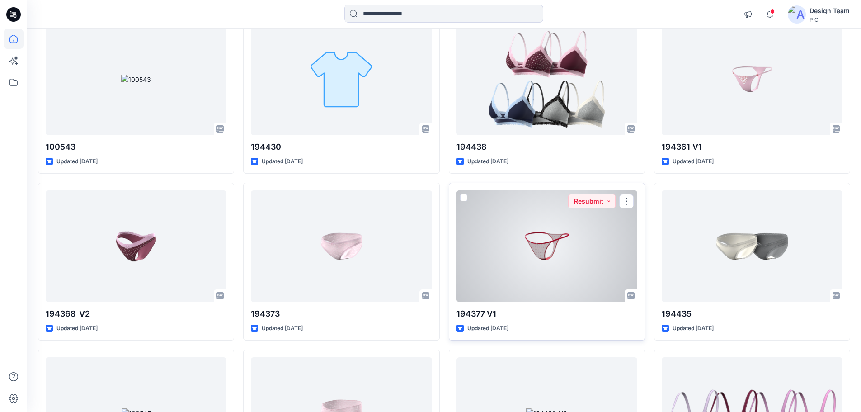
click at [508, 255] on div at bounding box center [546, 246] width 181 height 112
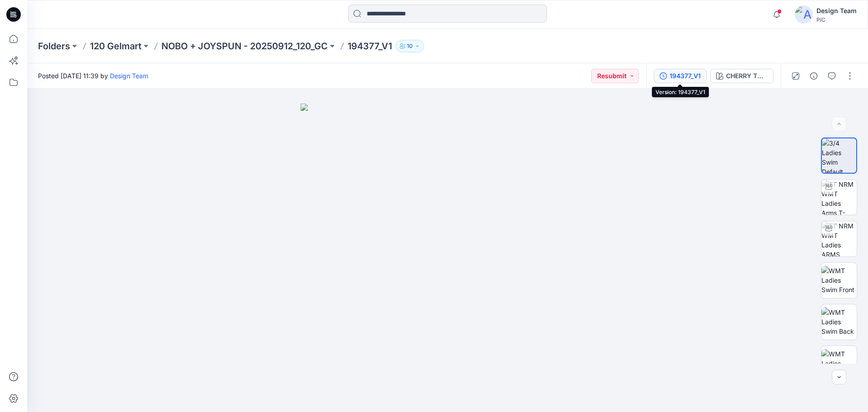
click at [672, 71] on div "194377_V1" at bounding box center [684, 76] width 31 height 10
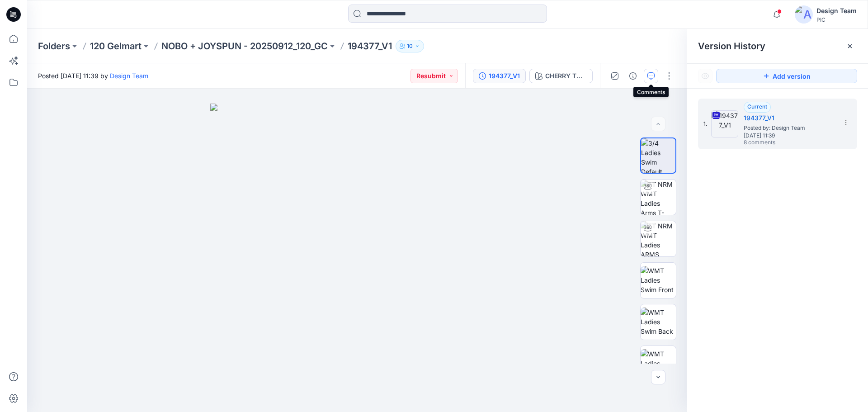
click at [654, 78] on icon "button" at bounding box center [650, 75] width 7 height 7
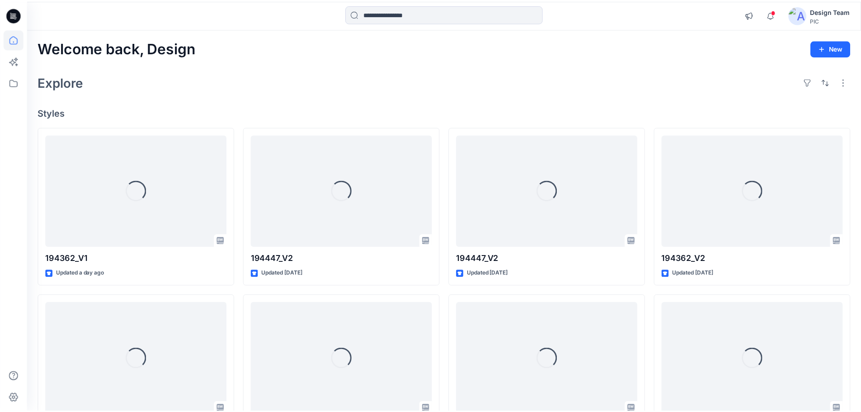
scroll to position [3114, 0]
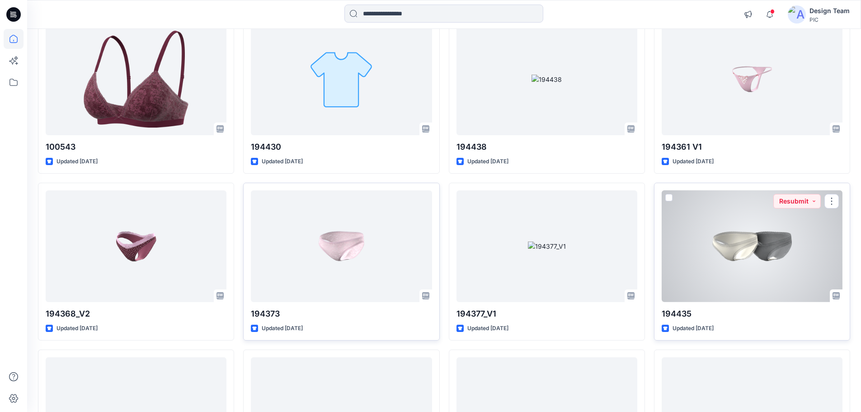
click at [705, 263] on div at bounding box center [752, 246] width 181 height 112
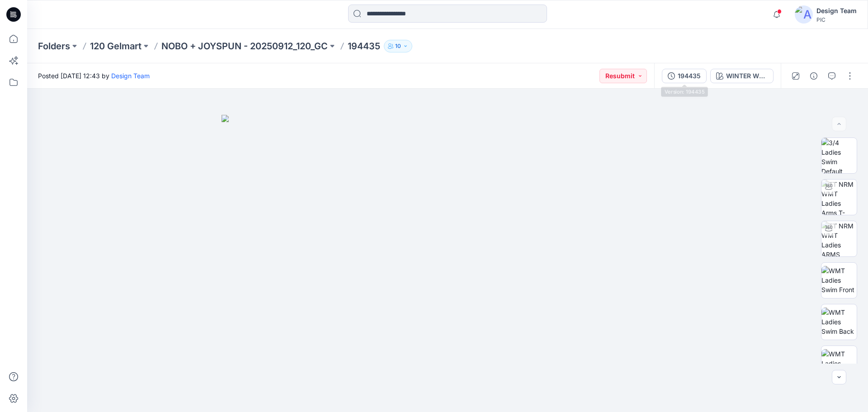
click at [686, 66] on div "194435 WINTER WHITE" at bounding box center [717, 75] width 127 height 25
click at [687, 73] on div "194435" at bounding box center [688, 76] width 23 height 10
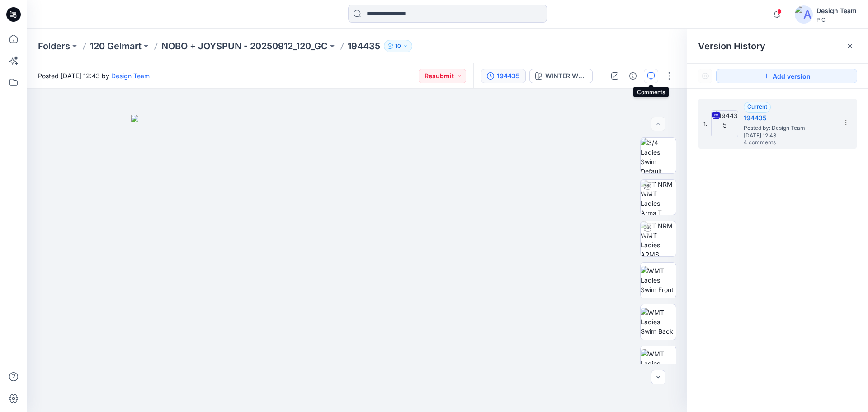
click at [650, 77] on icon "button" at bounding box center [650, 75] width 7 height 7
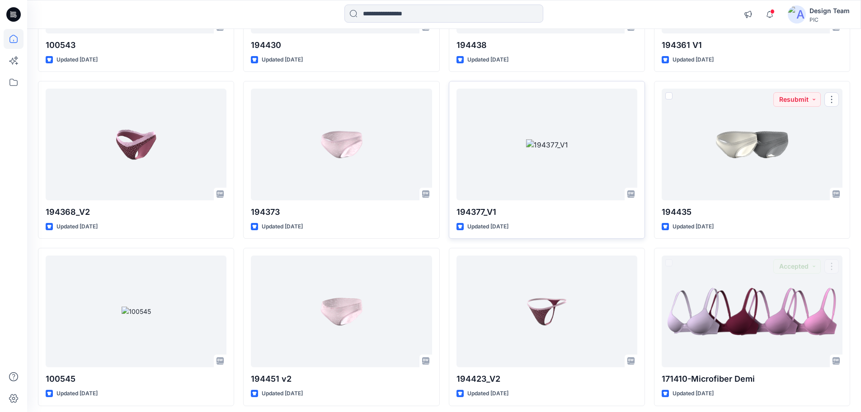
scroll to position [3253, 0]
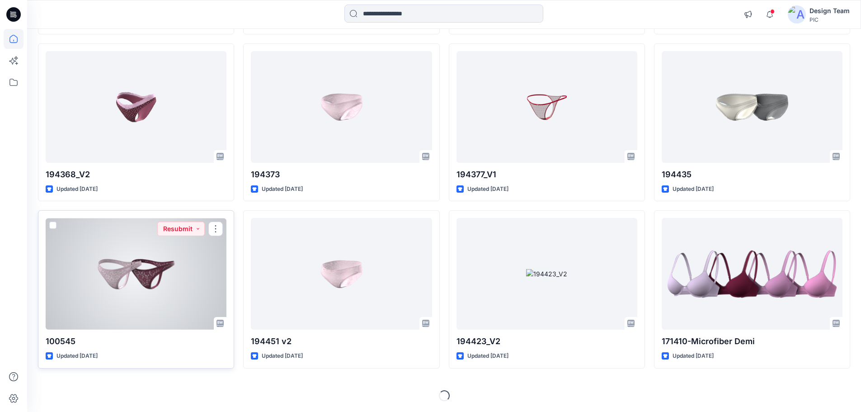
click at [113, 256] on div at bounding box center [136, 274] width 181 height 112
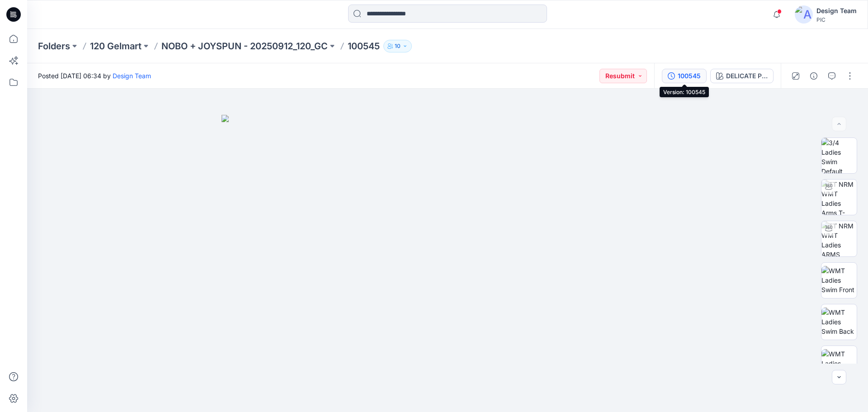
click at [688, 78] on div "100545" at bounding box center [688, 76] width 23 height 10
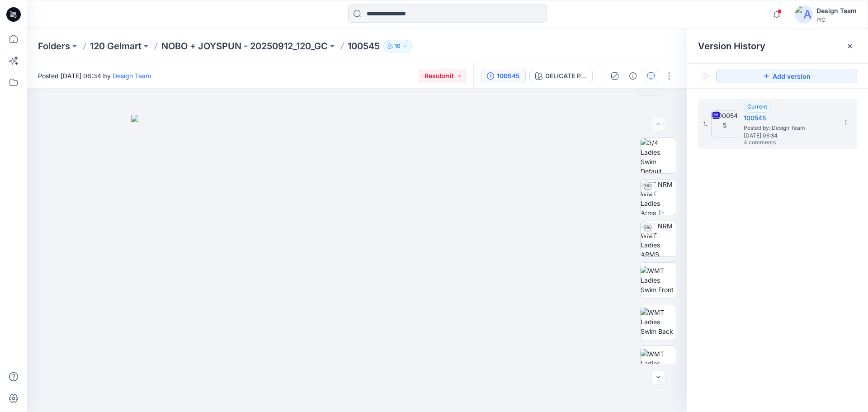
click at [651, 81] on button "button" at bounding box center [650, 76] width 14 height 14
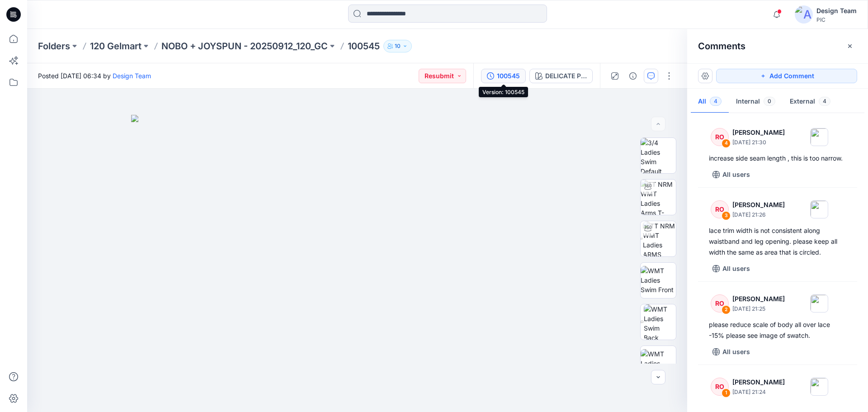
click at [491, 79] on icon "button" at bounding box center [490, 75] width 7 height 7
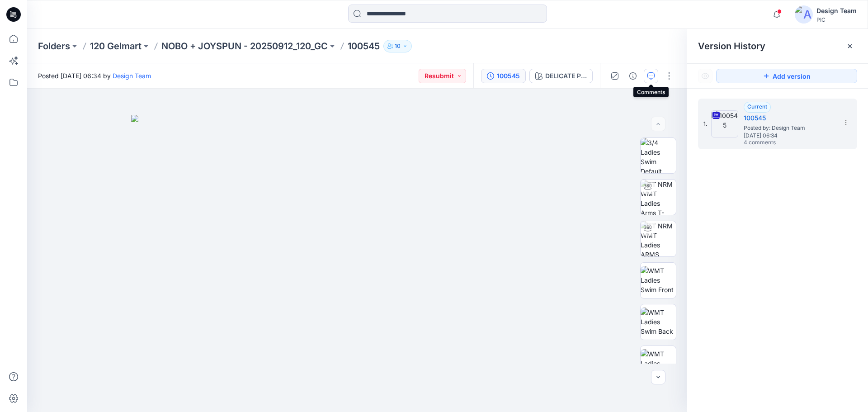
click at [651, 77] on icon "button" at bounding box center [650, 75] width 7 height 7
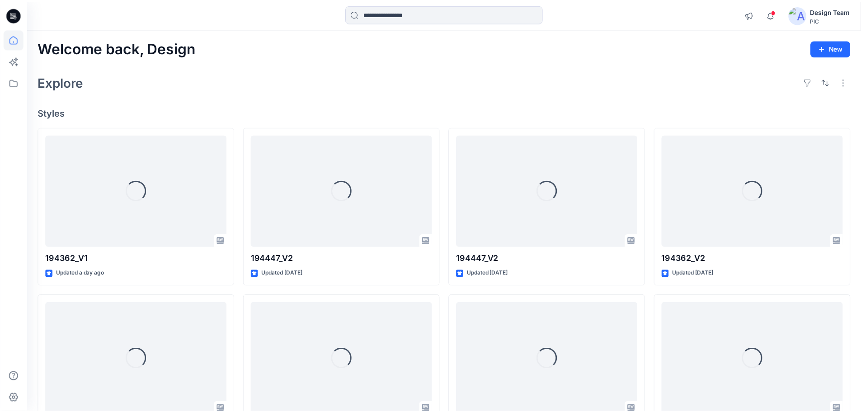
scroll to position [3253, 0]
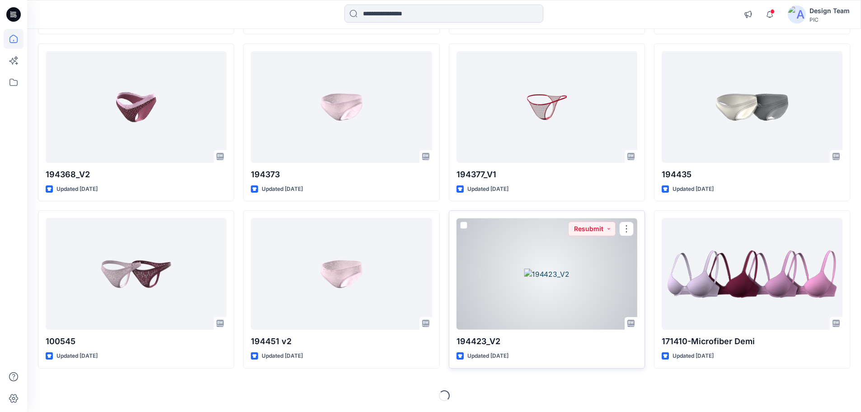
click at [482, 272] on div at bounding box center [546, 274] width 181 height 112
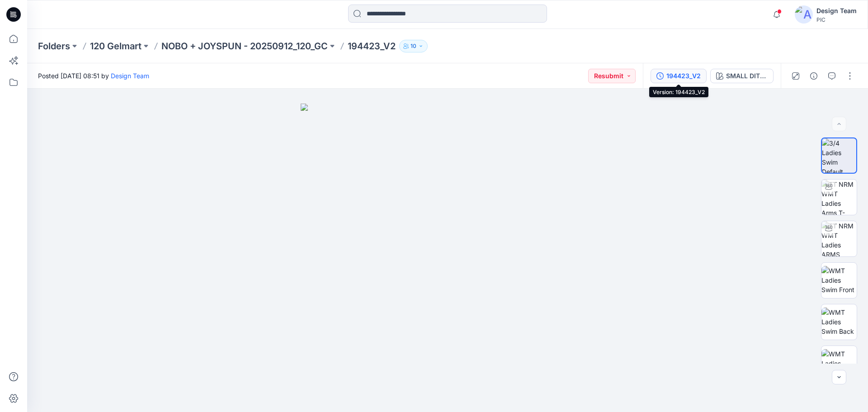
click at [671, 75] on div "194423_V2" at bounding box center [683, 76] width 34 height 10
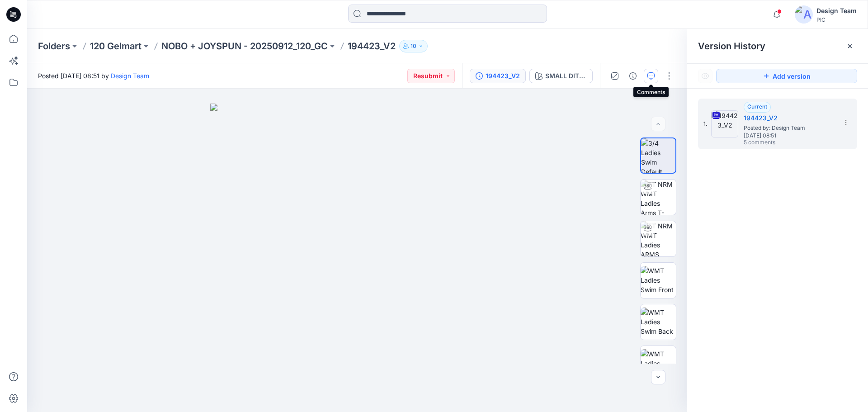
click at [655, 75] on button "button" at bounding box center [650, 76] width 14 height 14
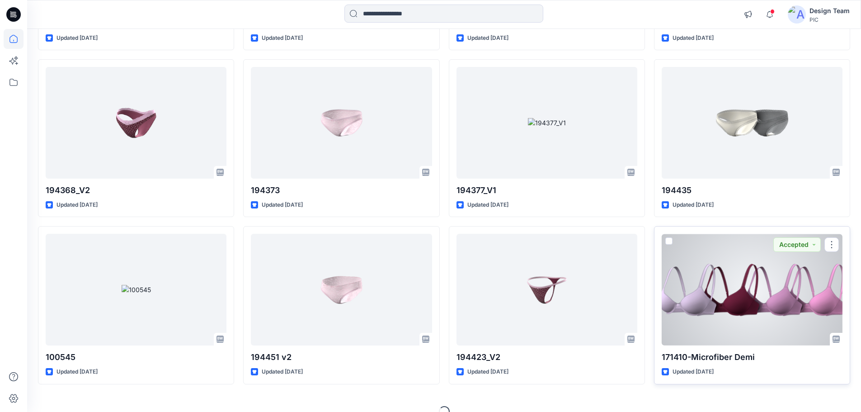
scroll to position [3253, 0]
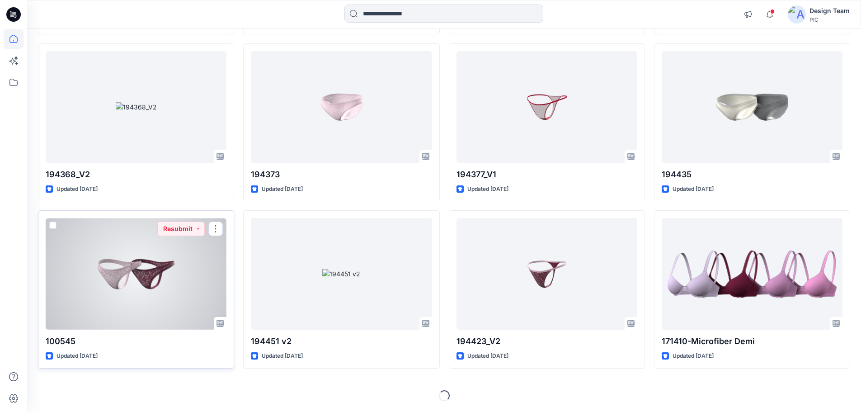
click at [114, 242] on div at bounding box center [136, 274] width 181 height 112
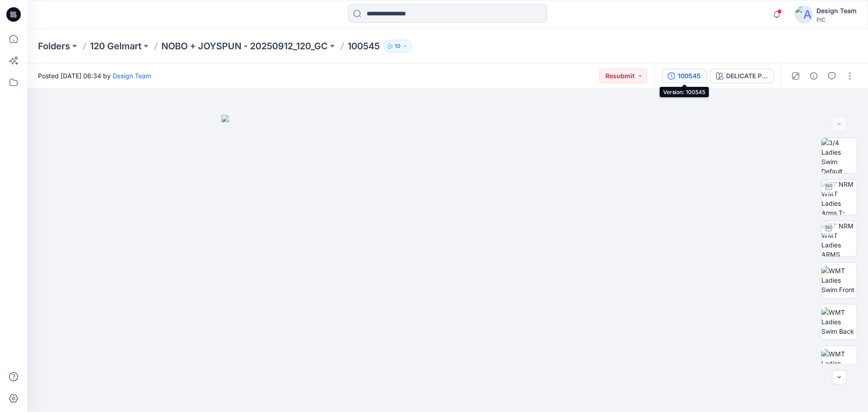
click at [685, 78] on div "100545" at bounding box center [688, 76] width 23 height 10
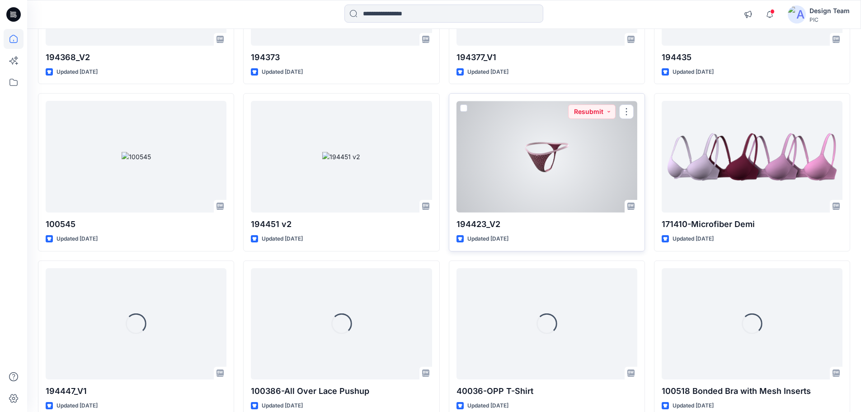
scroll to position [3434, 0]
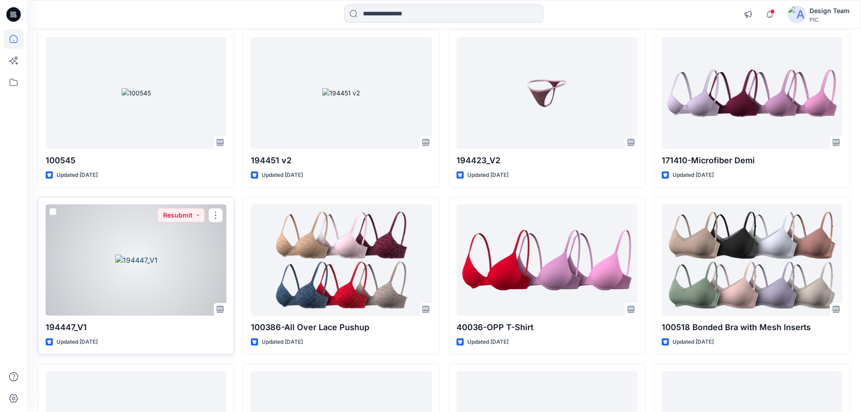
click at [174, 273] on div at bounding box center [136, 260] width 181 height 112
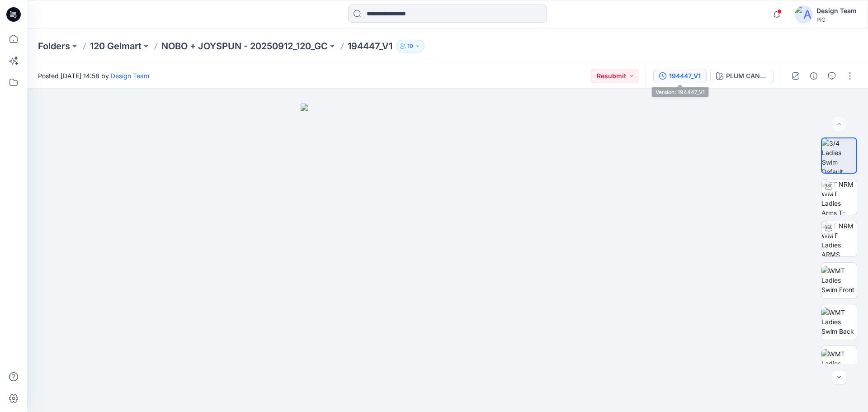
click at [671, 80] on div "194447_V1" at bounding box center [685, 76] width 32 height 10
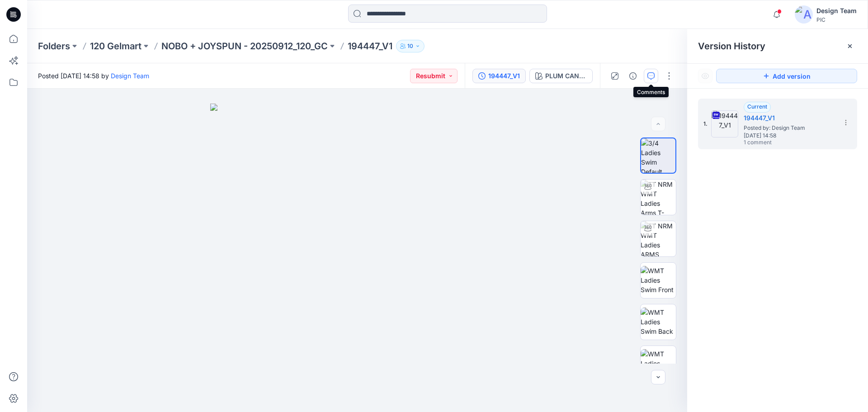
click at [648, 81] on button "button" at bounding box center [650, 76] width 14 height 14
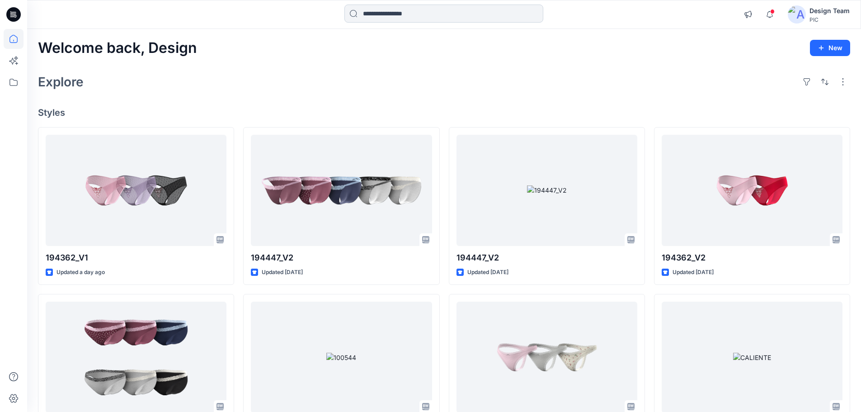
click at [369, 15] on input at bounding box center [443, 14] width 199 height 18
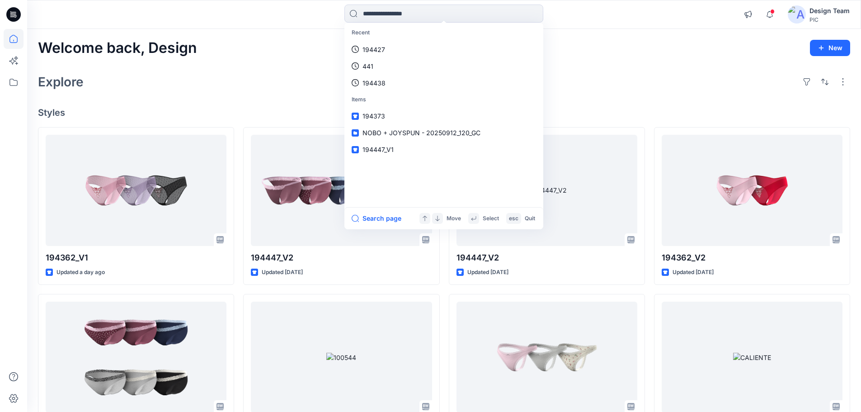
paste input "******"
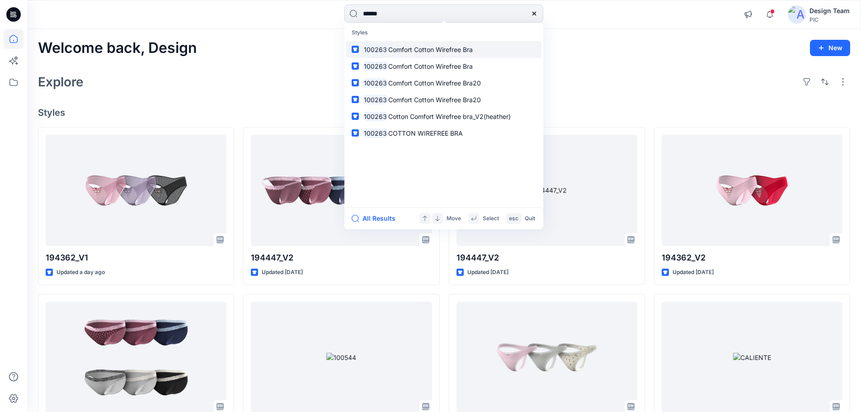
type input "******"
click at [408, 47] on span "Comfort Cotton Wirefree Bra" at bounding box center [430, 50] width 85 height 8
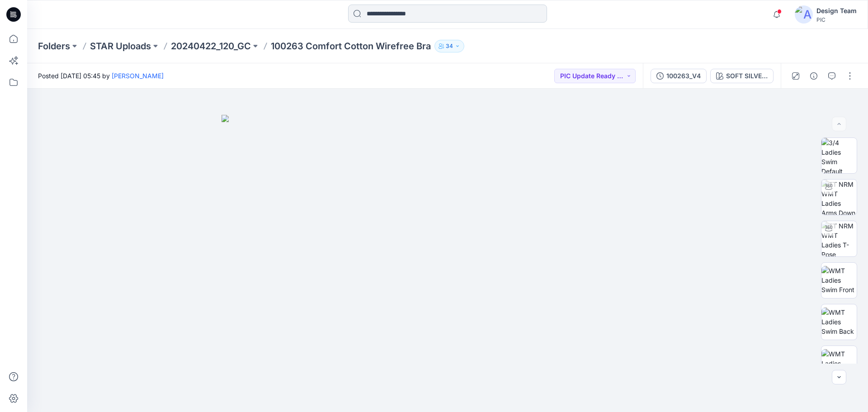
click at [434, 14] on input at bounding box center [447, 14] width 199 height 18
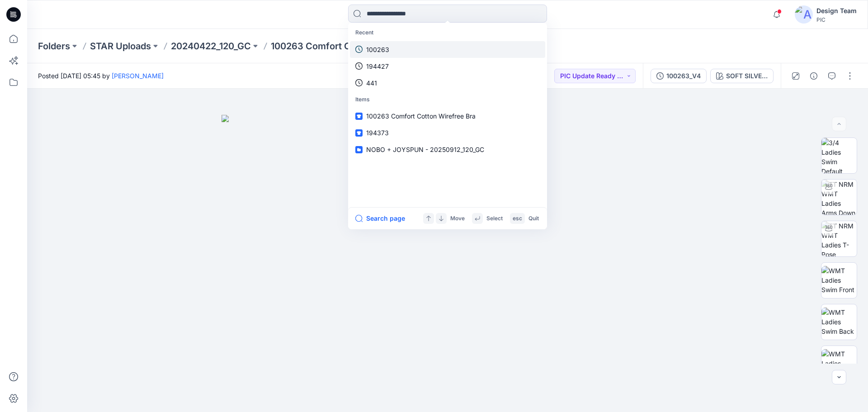
click at [398, 50] on link "100263" at bounding box center [447, 49] width 195 height 17
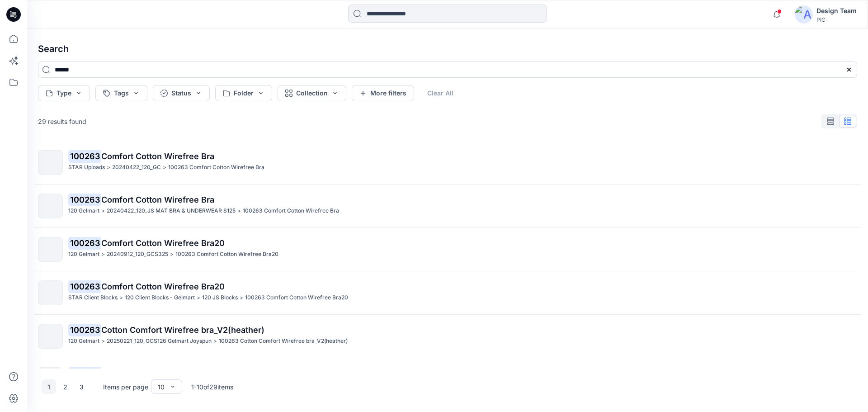
click at [14, 16] on icon at bounding box center [13, 14] width 14 height 14
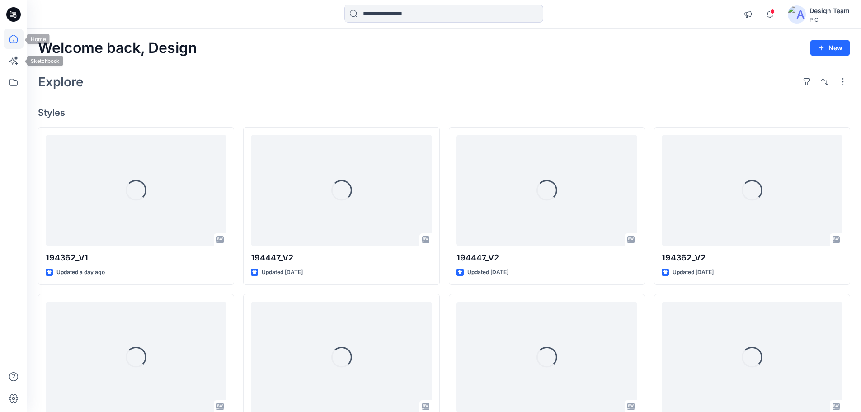
click at [14, 37] on icon at bounding box center [14, 39] width 20 height 20
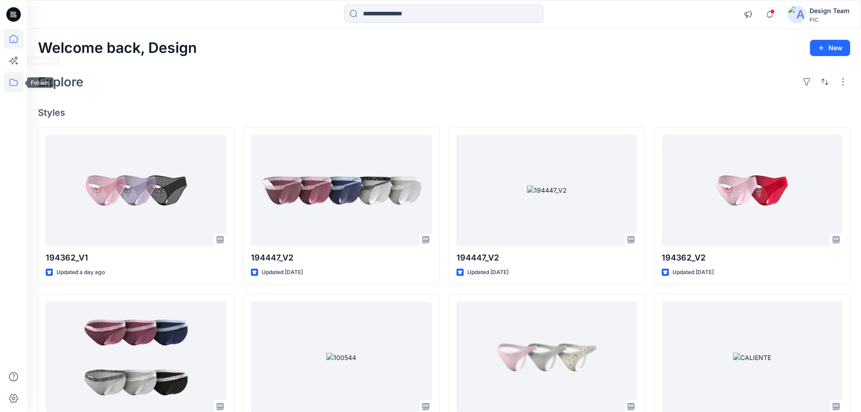
click at [12, 76] on icon at bounding box center [14, 82] width 20 height 20
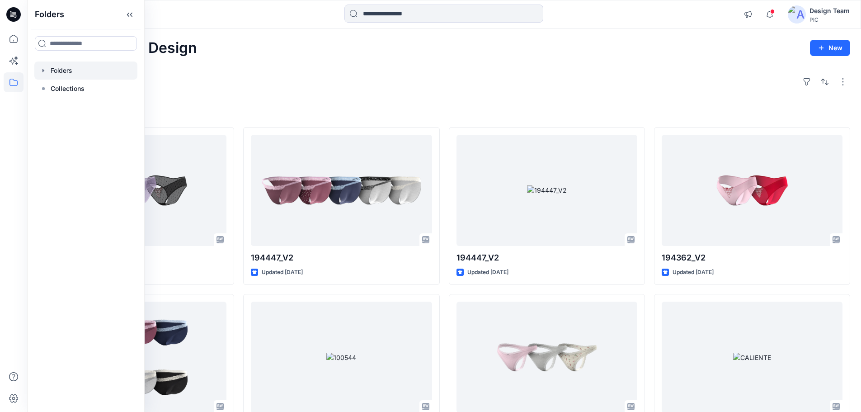
click at [63, 75] on div at bounding box center [85, 70] width 103 height 18
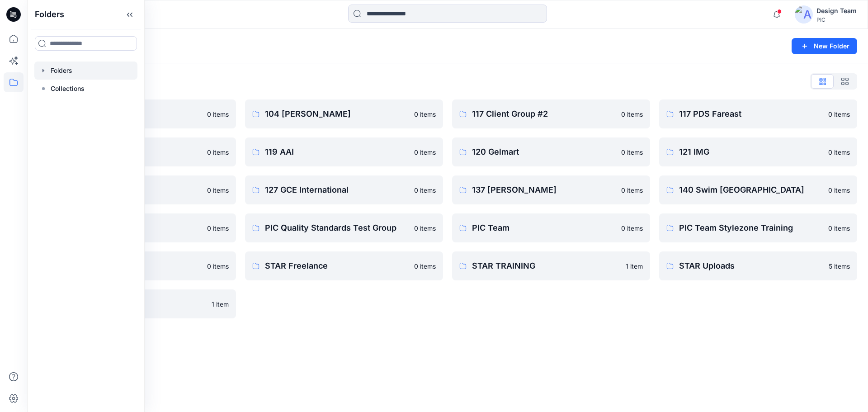
click at [272, 49] on div "Folders" at bounding box center [412, 46] width 748 height 13
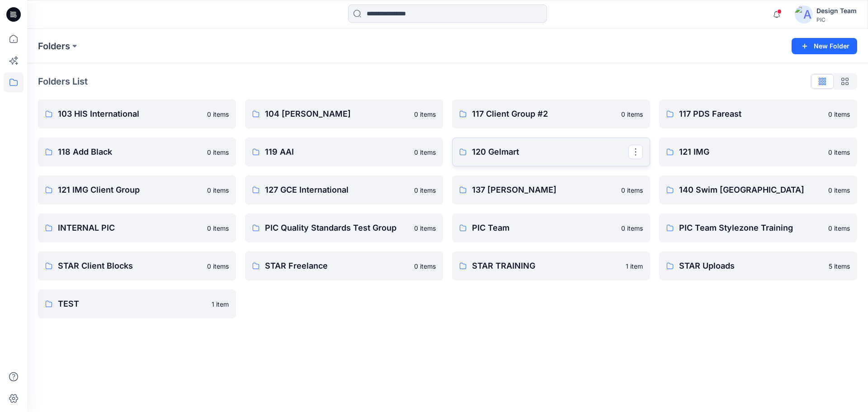
click at [524, 154] on p "120 Gelmart" at bounding box center [550, 152] width 156 height 13
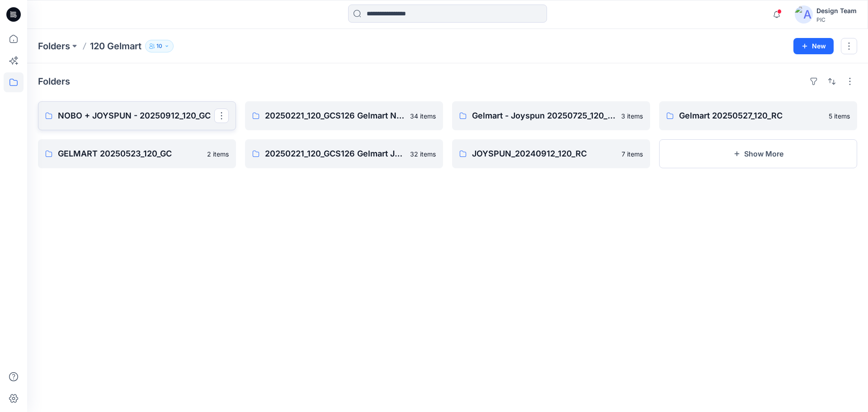
click at [145, 122] on link "NOBO + JOYSPUN - 20250912_120_GC" at bounding box center [137, 115] width 198 height 29
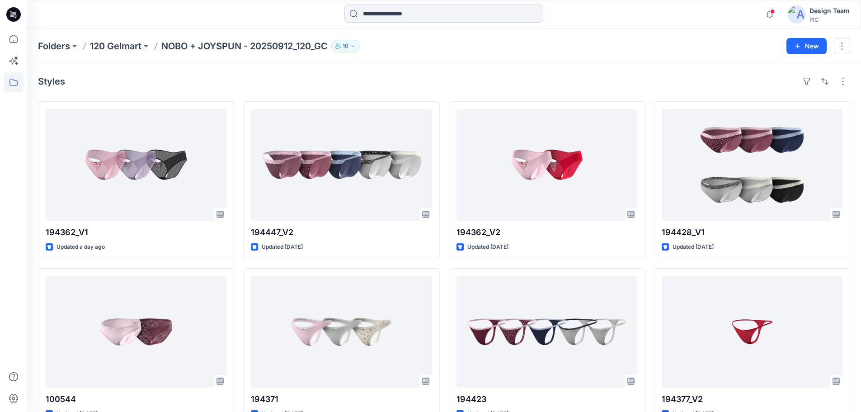
click at [445, 13] on input at bounding box center [443, 14] width 199 height 18
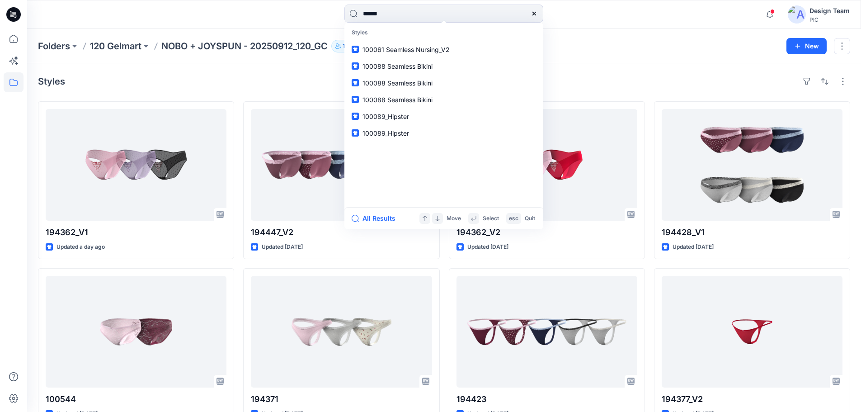
type input "******"
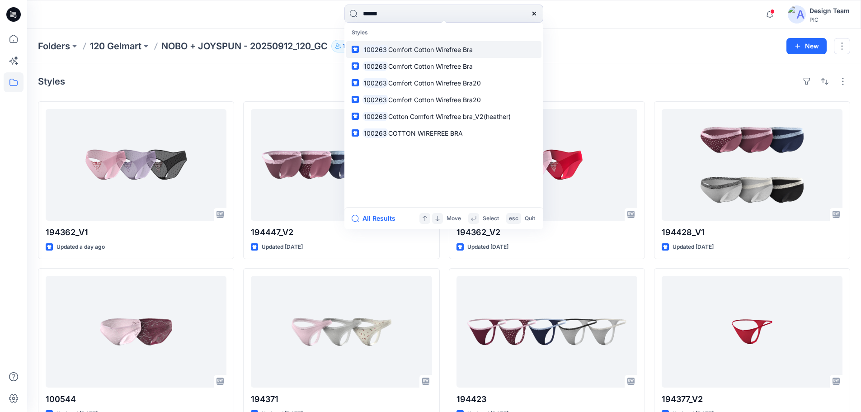
click at [417, 45] on p "100263 Comfort Cotton Wirefree Bra" at bounding box center [417, 49] width 110 height 9
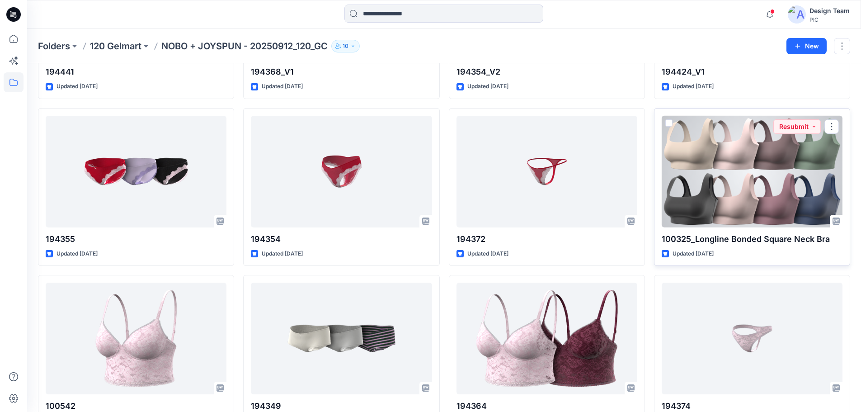
scroll to position [1677, 0]
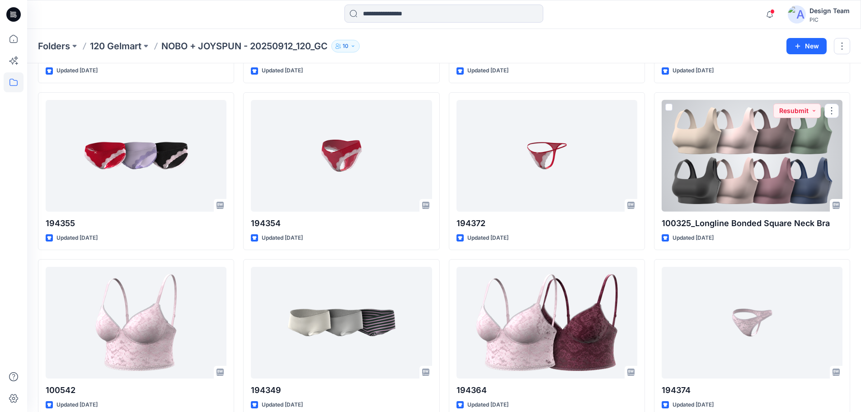
drag, startPoint x: 680, startPoint y: 196, endPoint x: 686, endPoint y: 200, distance: 7.3
click at [680, 196] on div at bounding box center [752, 156] width 181 height 112
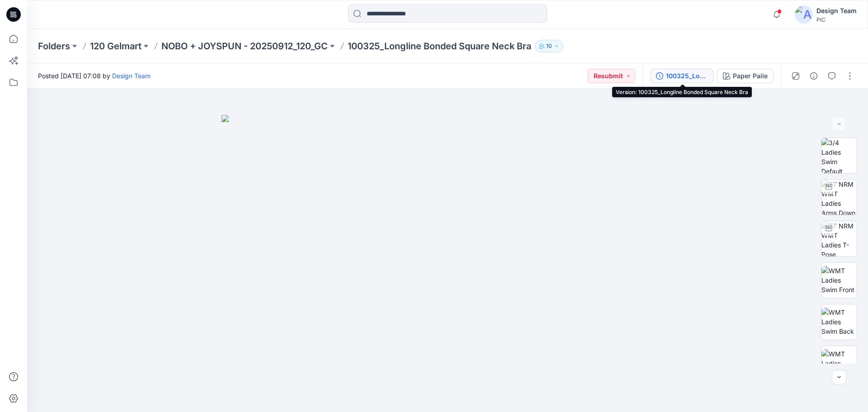
click at [677, 78] on div "100325_Longline Bonded Square Neck Bra" at bounding box center [687, 76] width 42 height 10
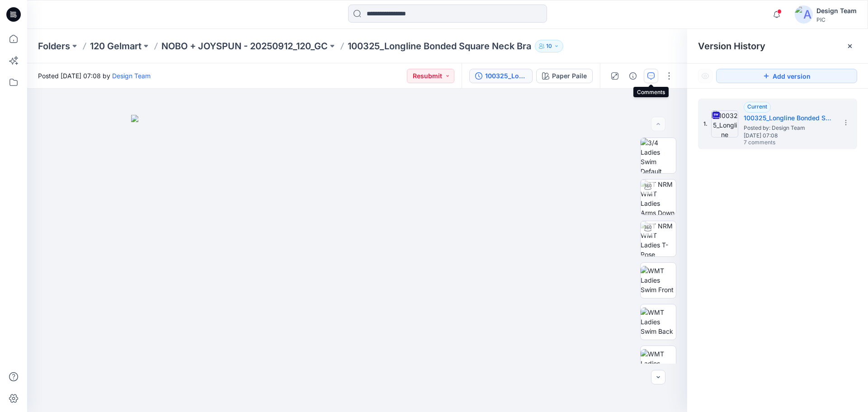
click at [650, 78] on icon "button" at bounding box center [650, 75] width 7 height 7
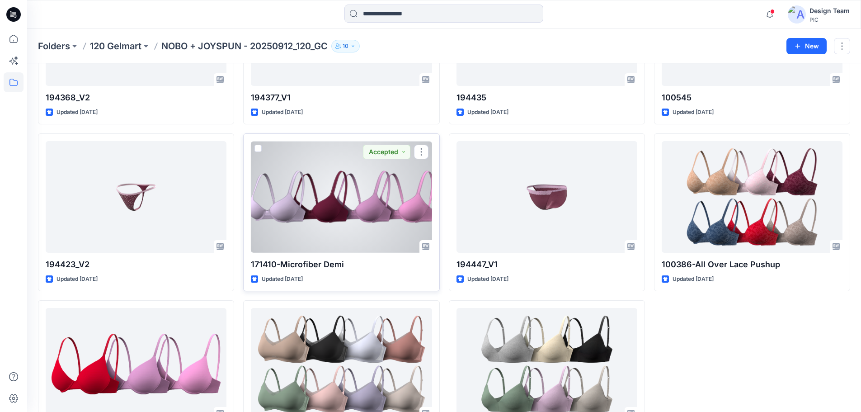
scroll to position [2859, 0]
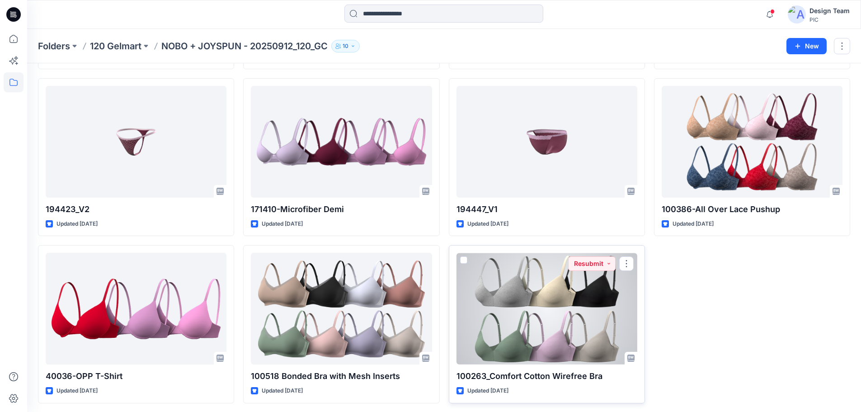
click at [538, 324] on div at bounding box center [546, 309] width 181 height 112
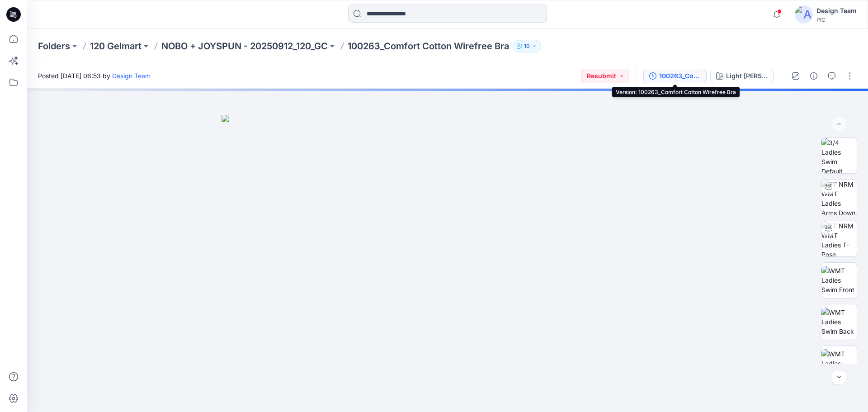
click at [682, 80] on div "100263_Comfort Cotton Wirefree Bra" at bounding box center [680, 76] width 42 height 10
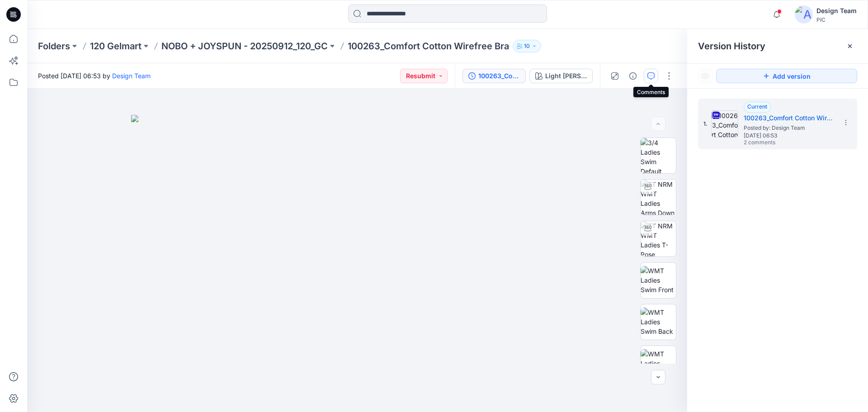
click at [653, 80] on button "button" at bounding box center [650, 76] width 14 height 14
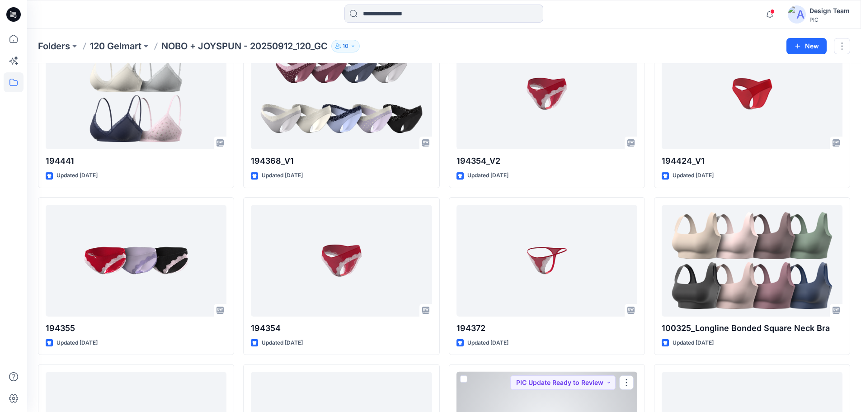
scroll to position [1549, 0]
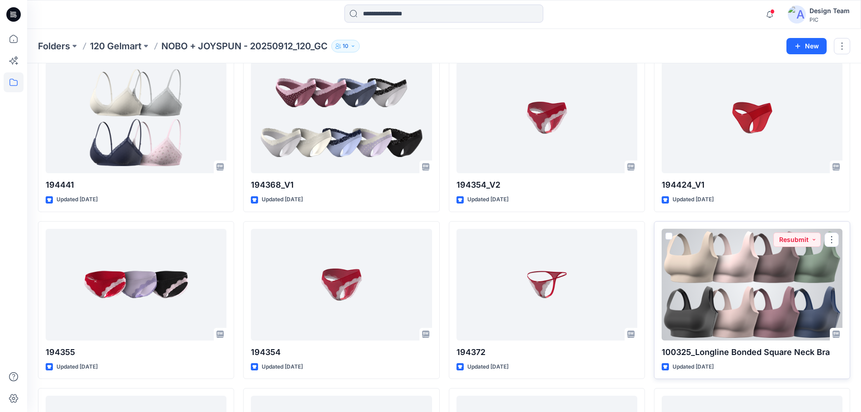
click at [694, 279] on div at bounding box center [752, 285] width 181 height 112
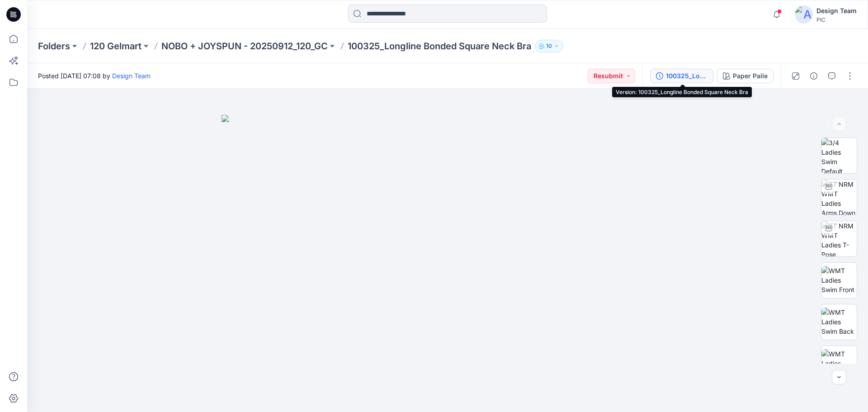
click at [700, 77] on div "100325_Longline Bonded Square Neck Bra" at bounding box center [687, 76] width 42 height 10
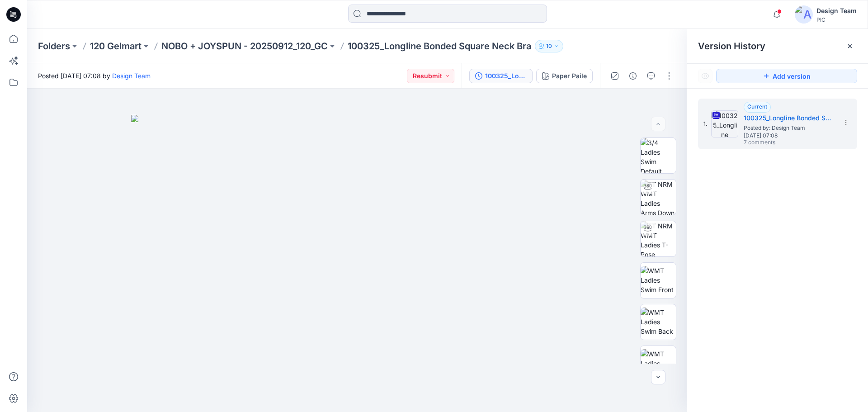
drag, startPoint x: 361, startPoint y: 48, endPoint x: 356, endPoint y: 47, distance: 4.7
click at [361, 48] on p "100325_Longline Bonded Square Neck Bra" at bounding box center [438, 46] width 183 height 13
click at [353, 45] on p "100325_Longline Bonded Square Neck Bra" at bounding box center [438, 46] width 183 height 13
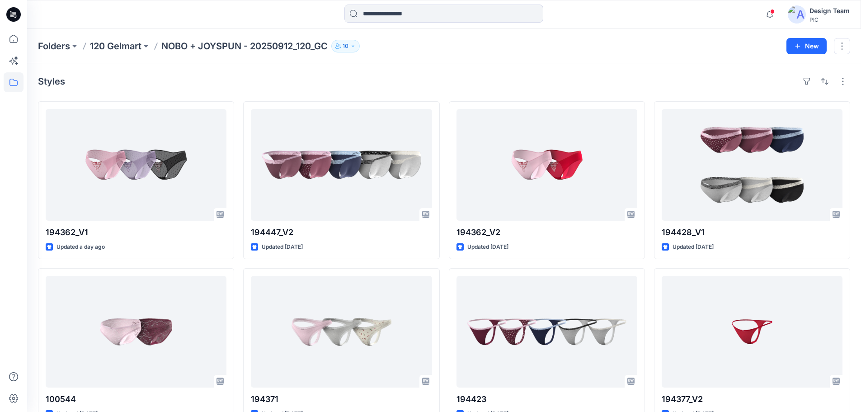
drag, startPoint x: 378, startPoint y: 18, endPoint x: 826, endPoint y: 55, distance: 449.8
click at [379, 18] on input at bounding box center [443, 14] width 199 height 18
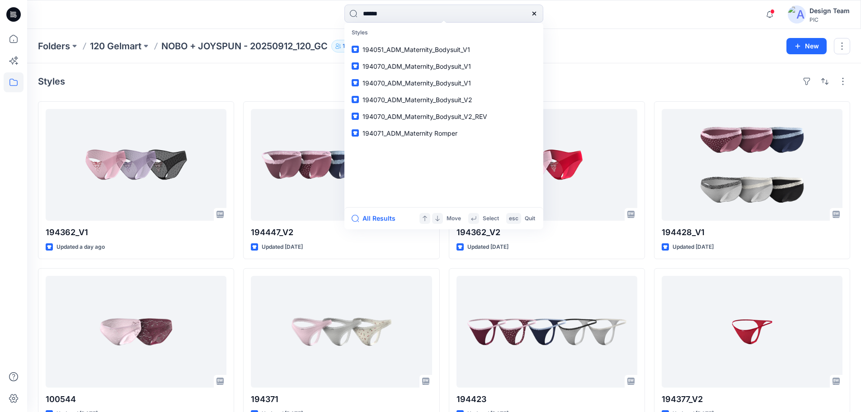
type input "******"
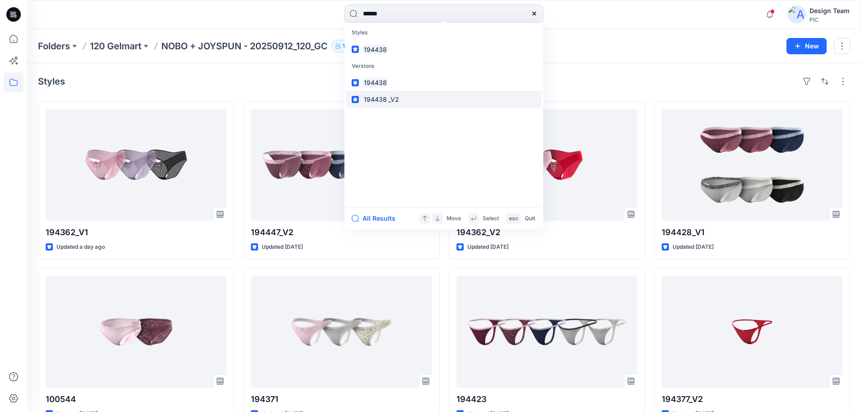
click at [435, 103] on link "194438 _V2" at bounding box center [443, 99] width 195 height 17
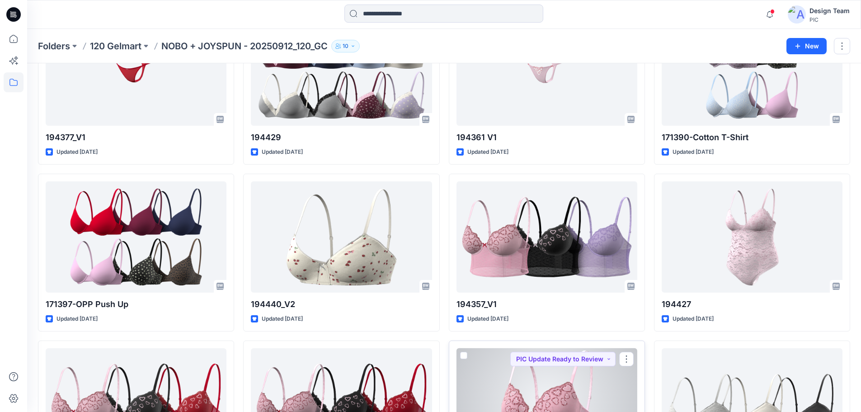
scroll to position [407, 0]
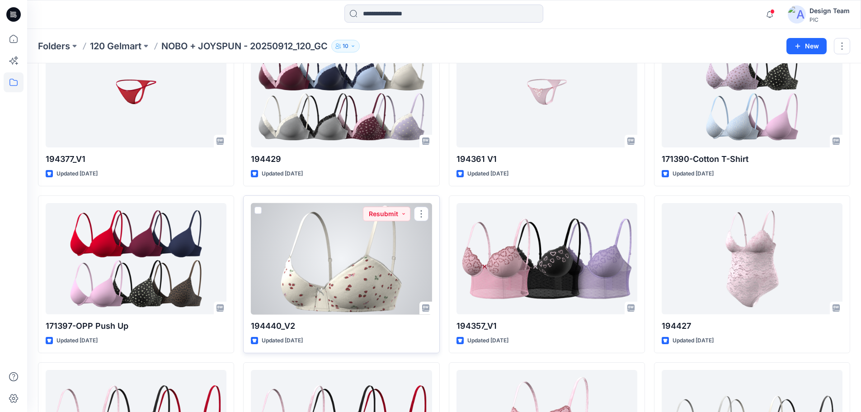
click at [397, 223] on div at bounding box center [341, 259] width 181 height 112
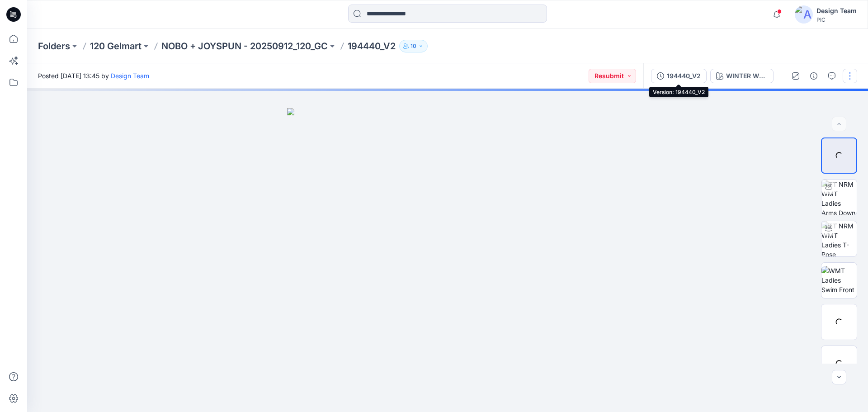
click at [674, 79] on div "194440_V2" at bounding box center [684, 76] width 34 height 10
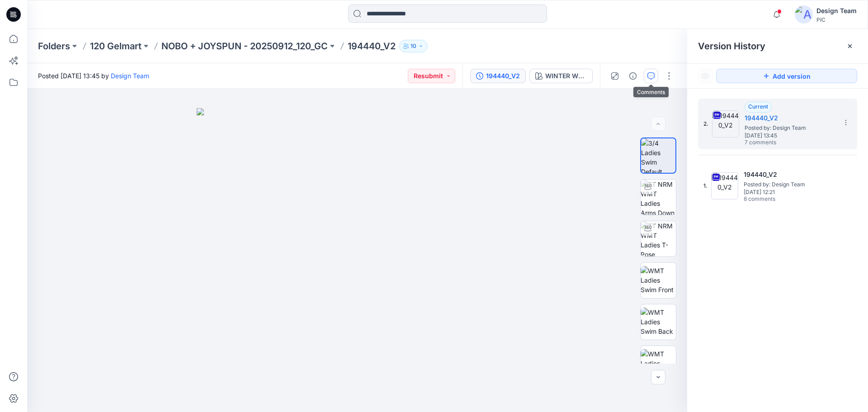
click at [649, 77] on icon "button" at bounding box center [650, 75] width 7 height 7
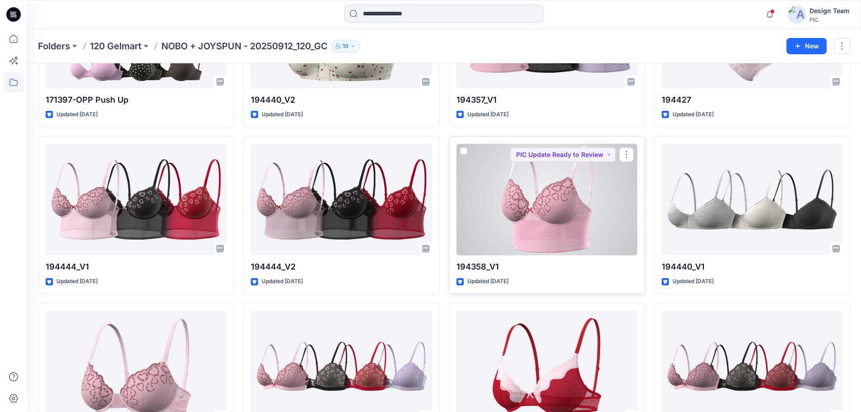
scroll to position [542, 0]
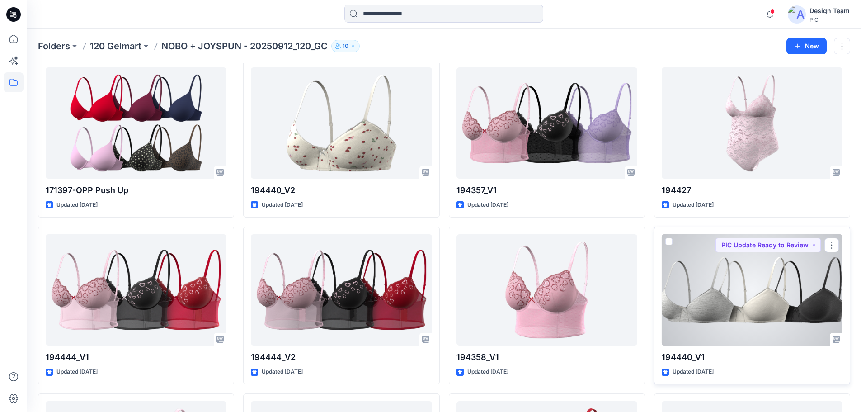
click at [810, 284] on div at bounding box center [752, 290] width 181 height 112
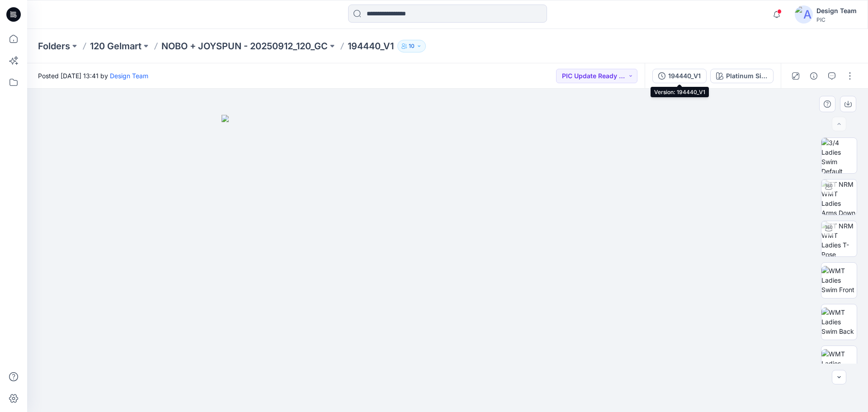
drag, startPoint x: 661, startPoint y: 76, endPoint x: 683, endPoint y: 97, distance: 30.1
click at [661, 76] on icon "button" at bounding box center [661, 75] width 7 height 7
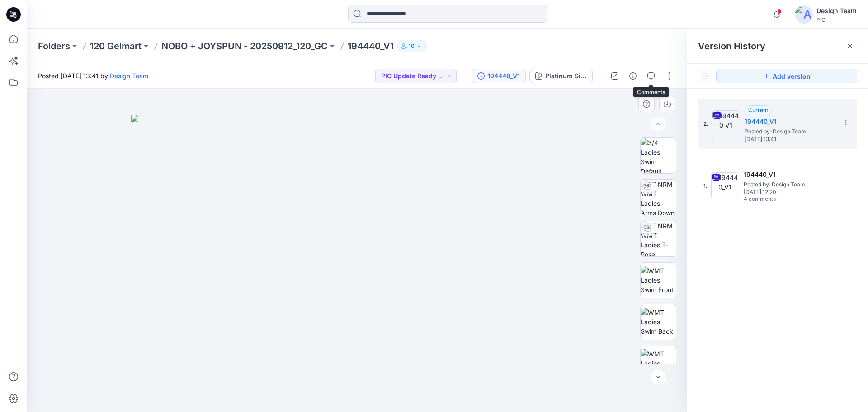
drag, startPoint x: 652, startPoint y: 81, endPoint x: 662, endPoint y: 95, distance: 17.7
click at [652, 81] on button "button" at bounding box center [650, 76] width 14 height 14
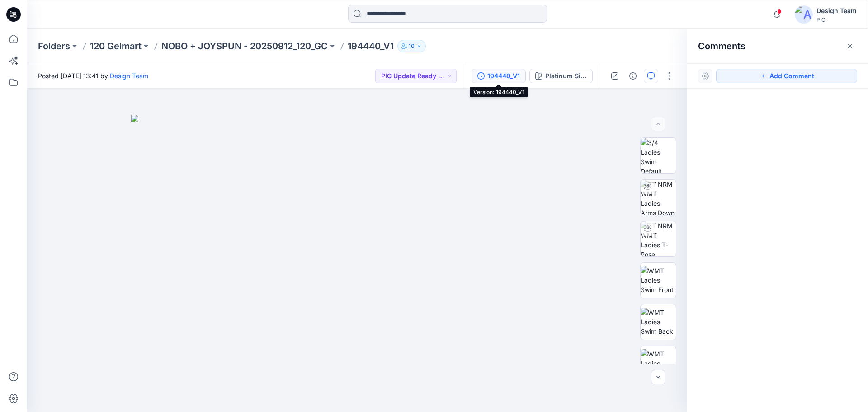
click at [484, 79] on icon "button" at bounding box center [480, 75] width 7 height 7
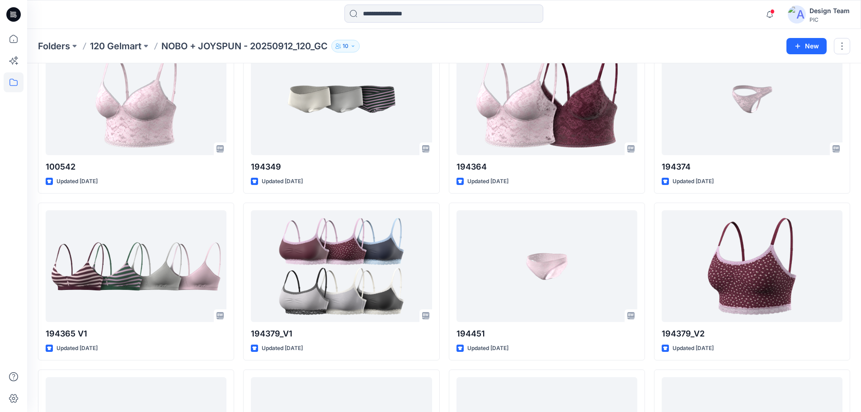
scroll to position [1898, 0]
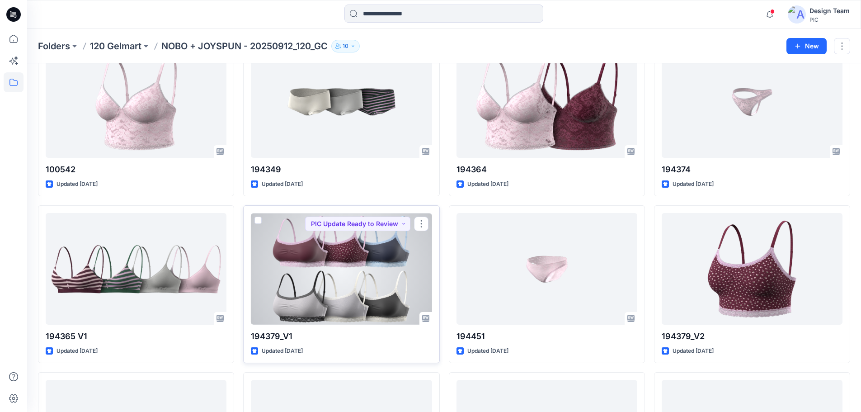
click at [302, 250] on div at bounding box center [341, 269] width 181 height 112
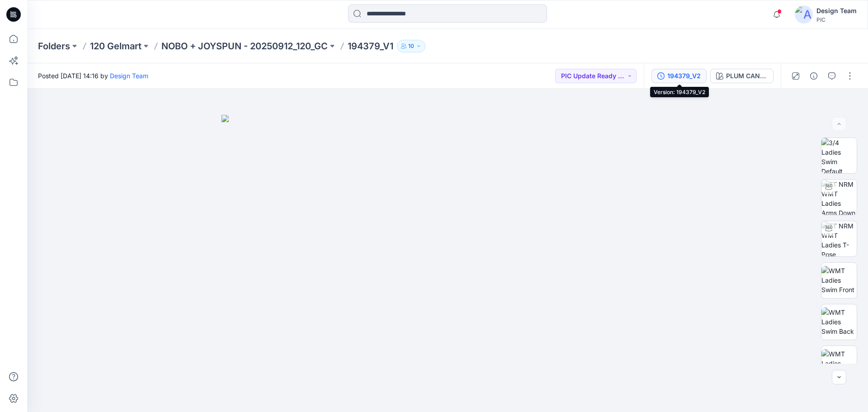
click at [675, 79] on div "194379_V2" at bounding box center [683, 76] width 33 height 10
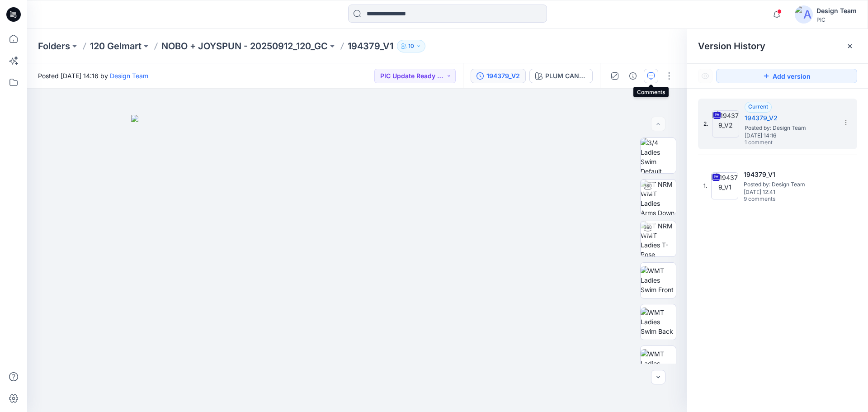
click at [648, 77] on icon "button" at bounding box center [650, 75] width 7 height 7
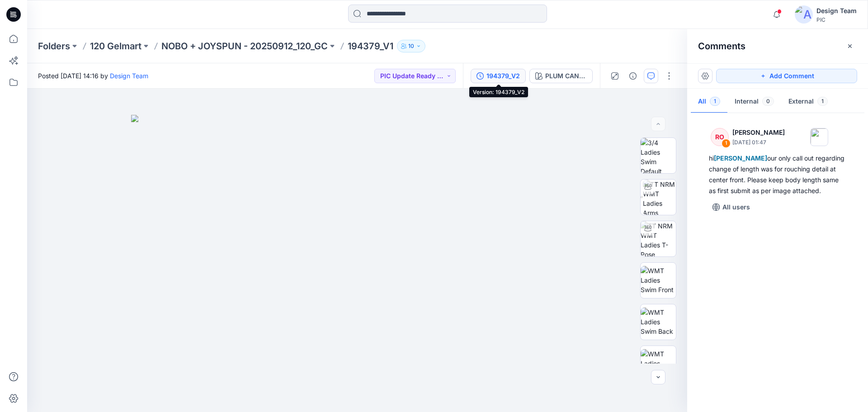
click at [506, 79] on div "194379_V2" at bounding box center [502, 76] width 33 height 10
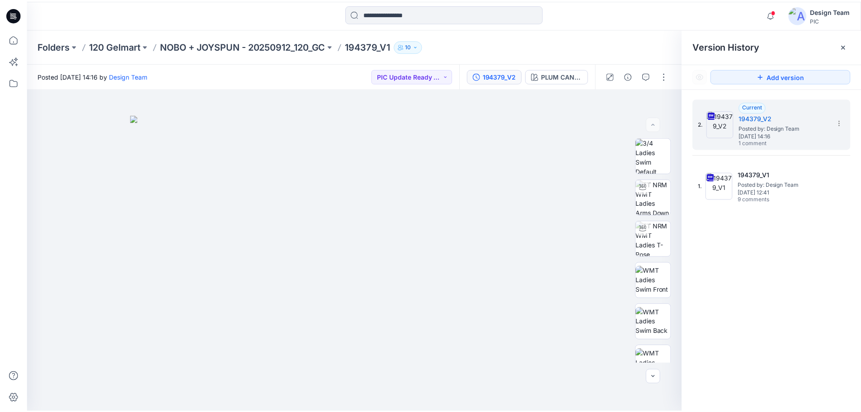
scroll to position [1898, 0]
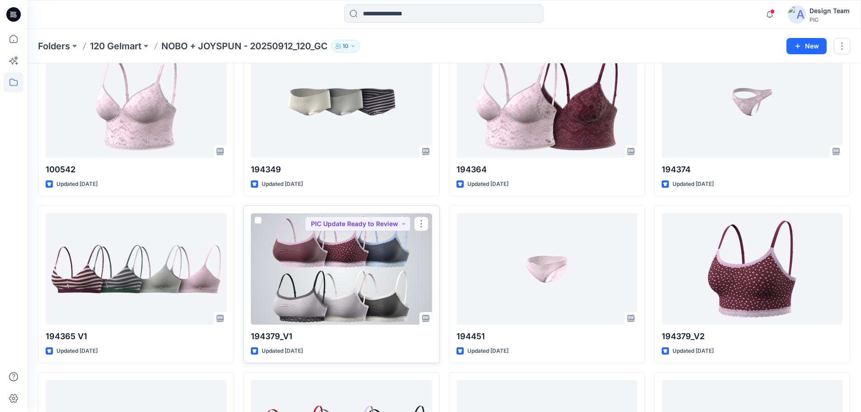
click at [371, 252] on div at bounding box center [341, 269] width 181 height 112
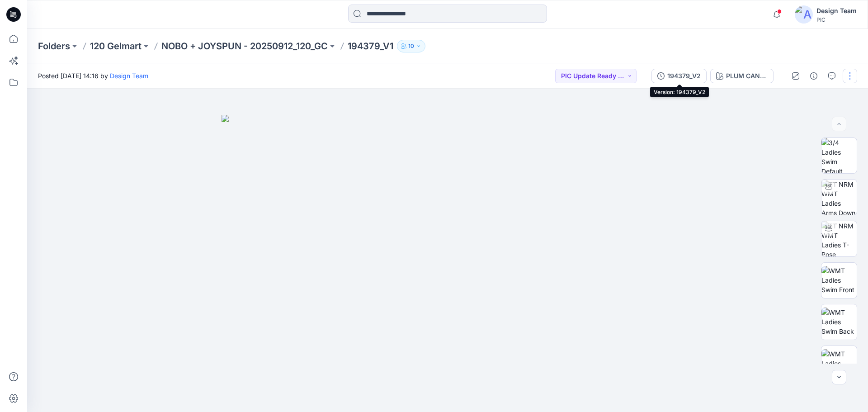
click at [674, 78] on div "194379_V2" at bounding box center [683, 76] width 33 height 10
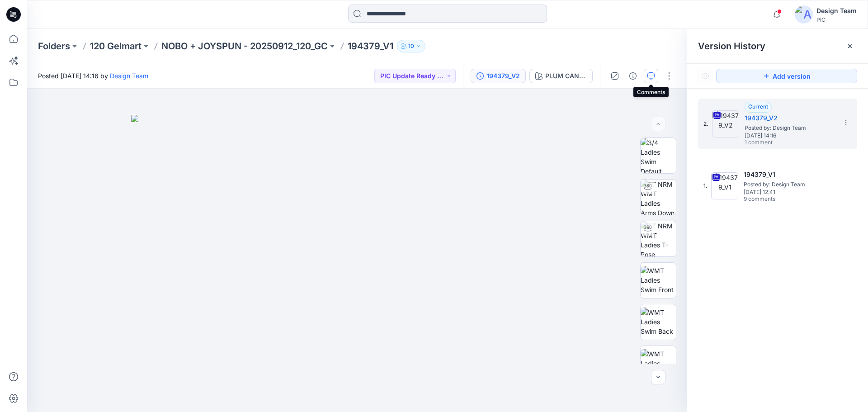
click at [649, 80] on button "button" at bounding box center [650, 76] width 14 height 14
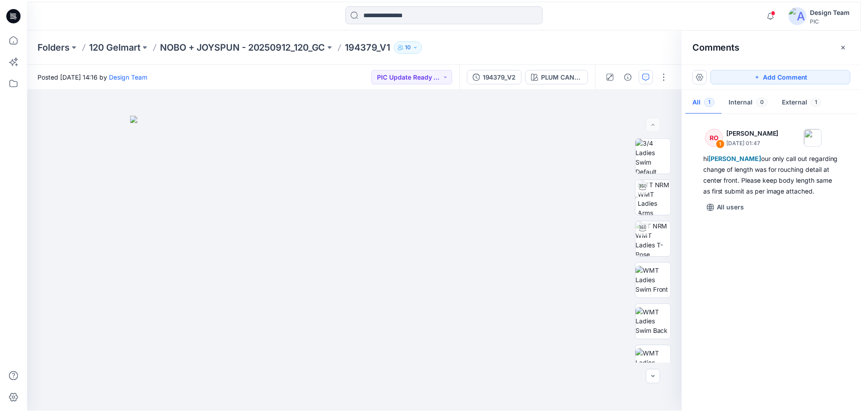
scroll to position [1898, 0]
